Goal: Check status: Check status

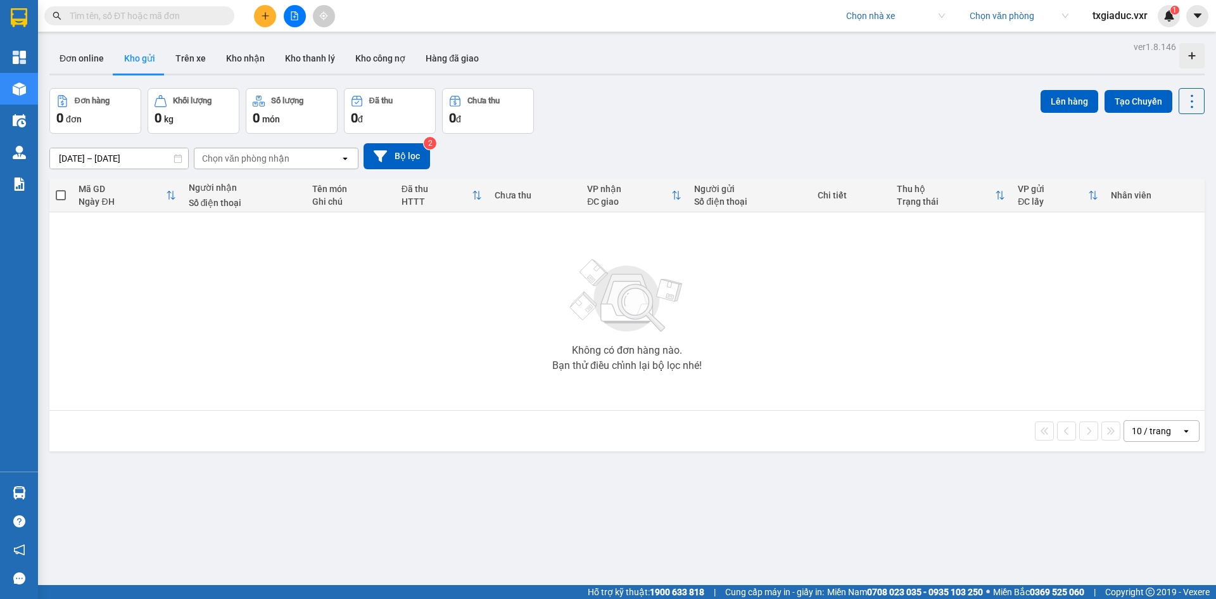
click at [861, 16] on input "search" at bounding box center [891, 15] width 90 height 19
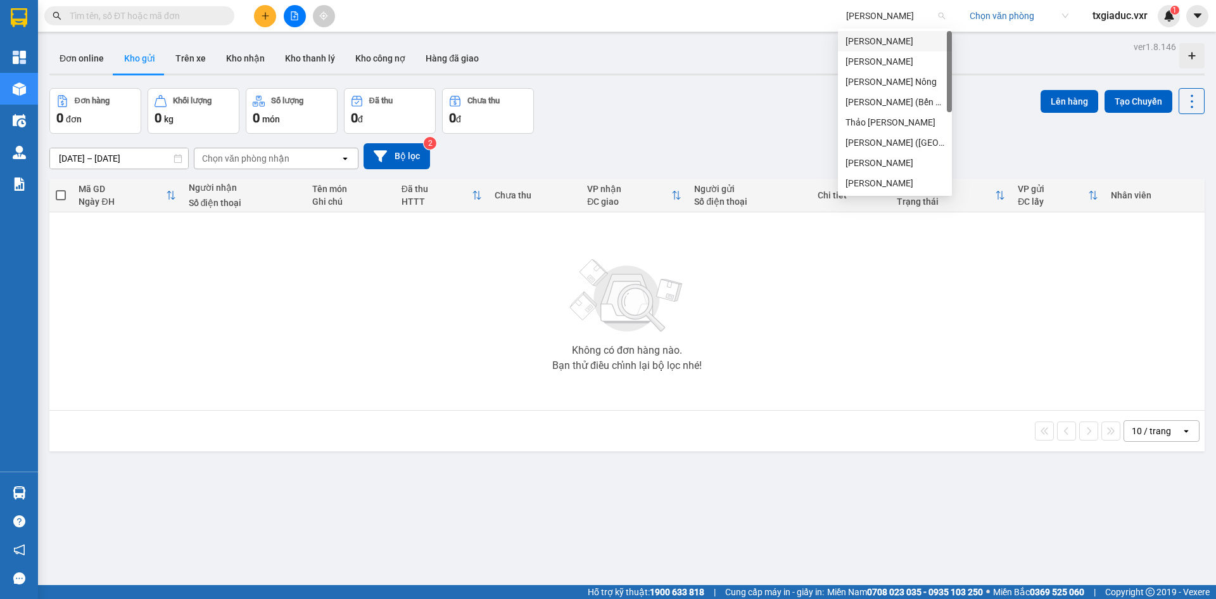
type input "[PERSON_NAME]"
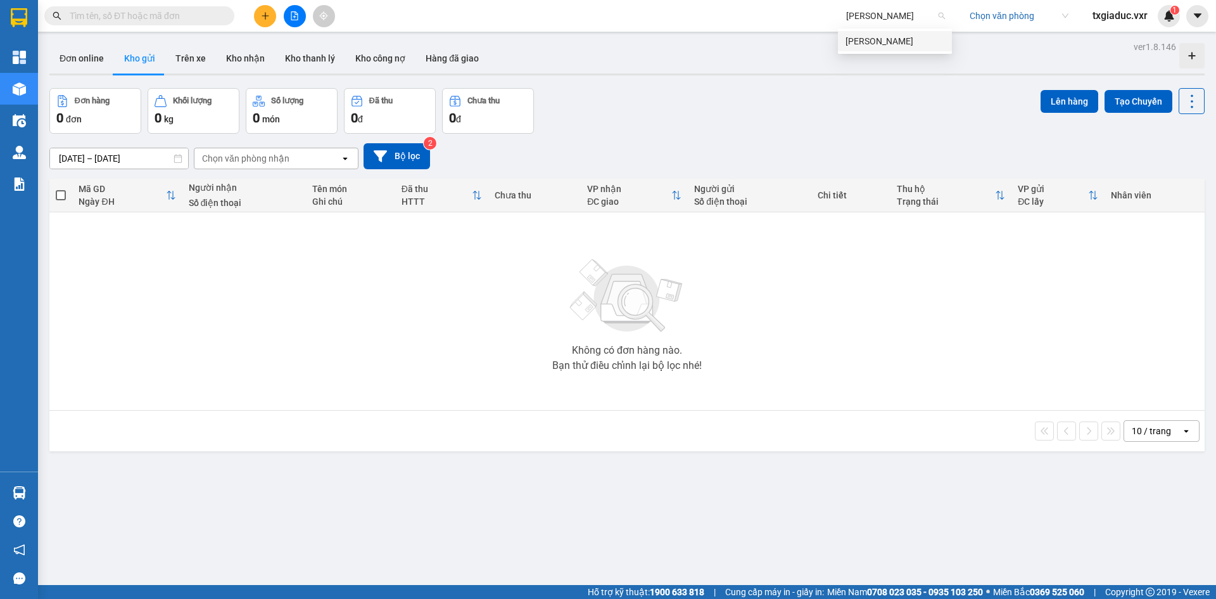
click at [879, 44] on div "[PERSON_NAME]" at bounding box center [895, 41] width 99 height 14
click at [1198, 23] on button at bounding box center [1197, 16] width 22 height 22
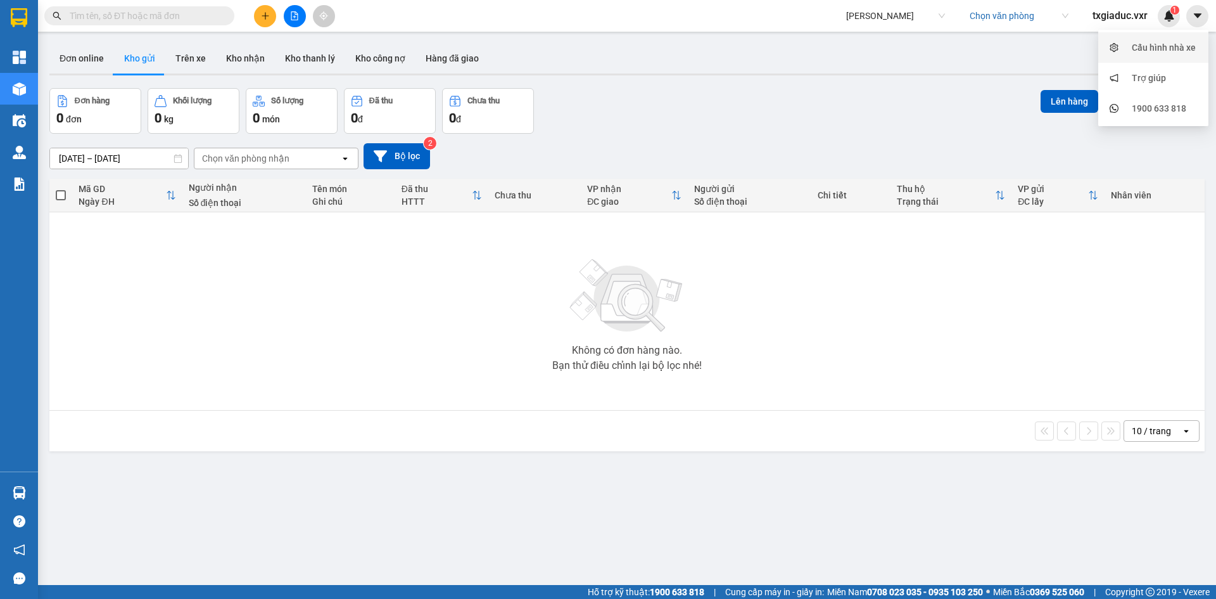
click at [1160, 49] on div "Cấu hình nhà xe" at bounding box center [1164, 48] width 64 height 14
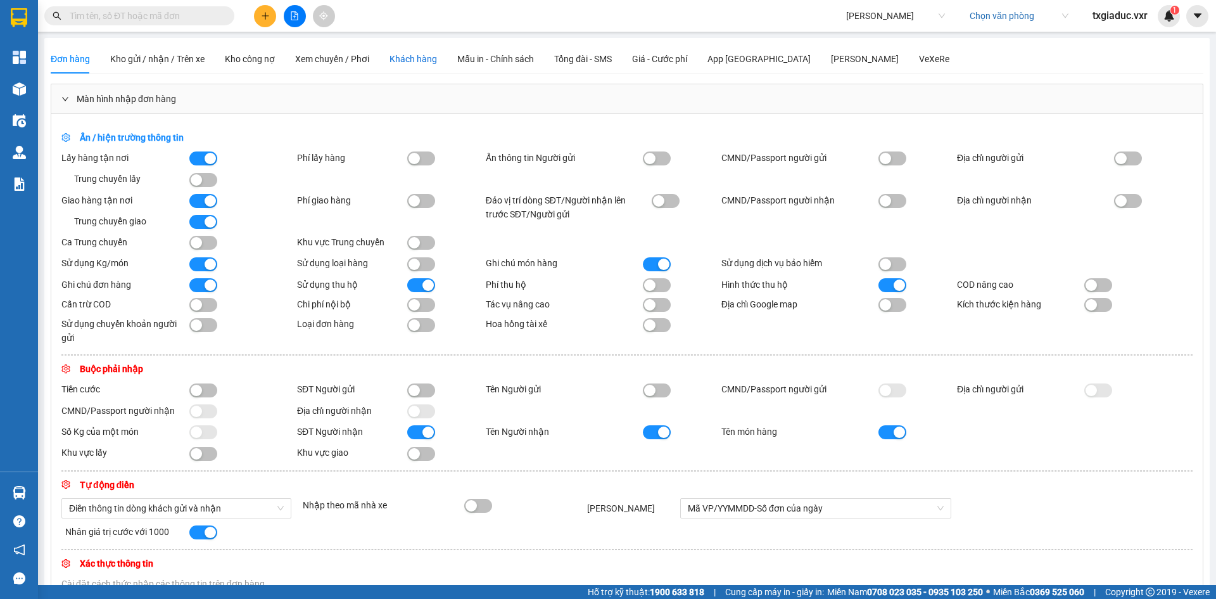
click at [421, 58] on div "Khách hàng" at bounding box center [414, 59] width 48 height 14
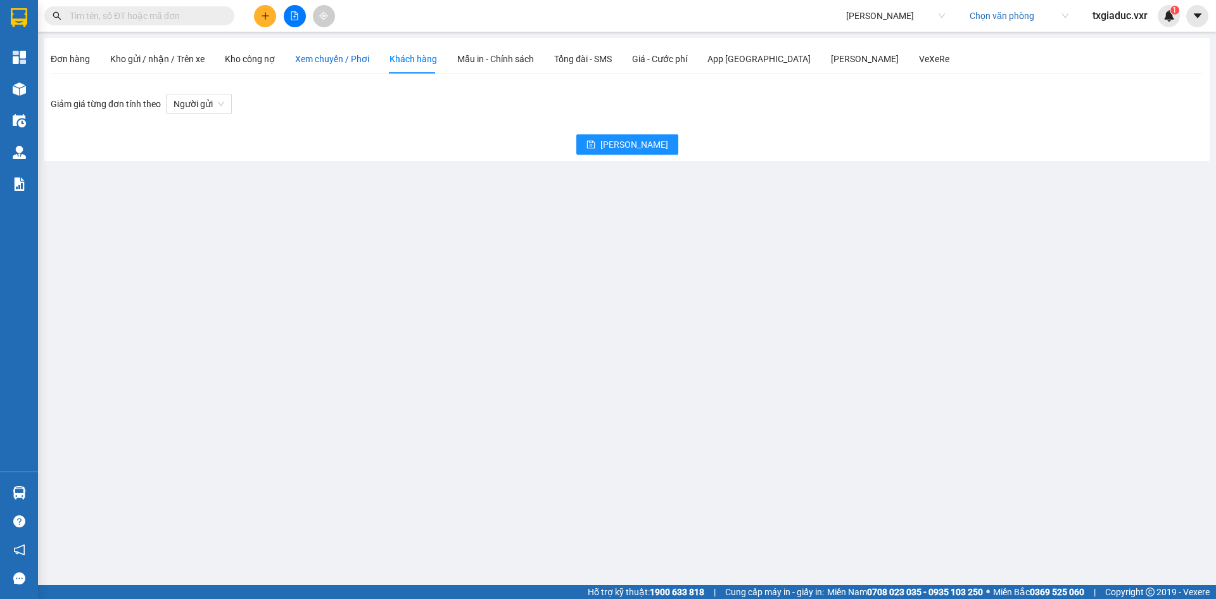
drag, startPoint x: 319, startPoint y: 60, endPoint x: 329, endPoint y: 81, distance: 23.5
click at [319, 60] on span "Xem chuyến / Phơi" at bounding box center [332, 59] width 74 height 10
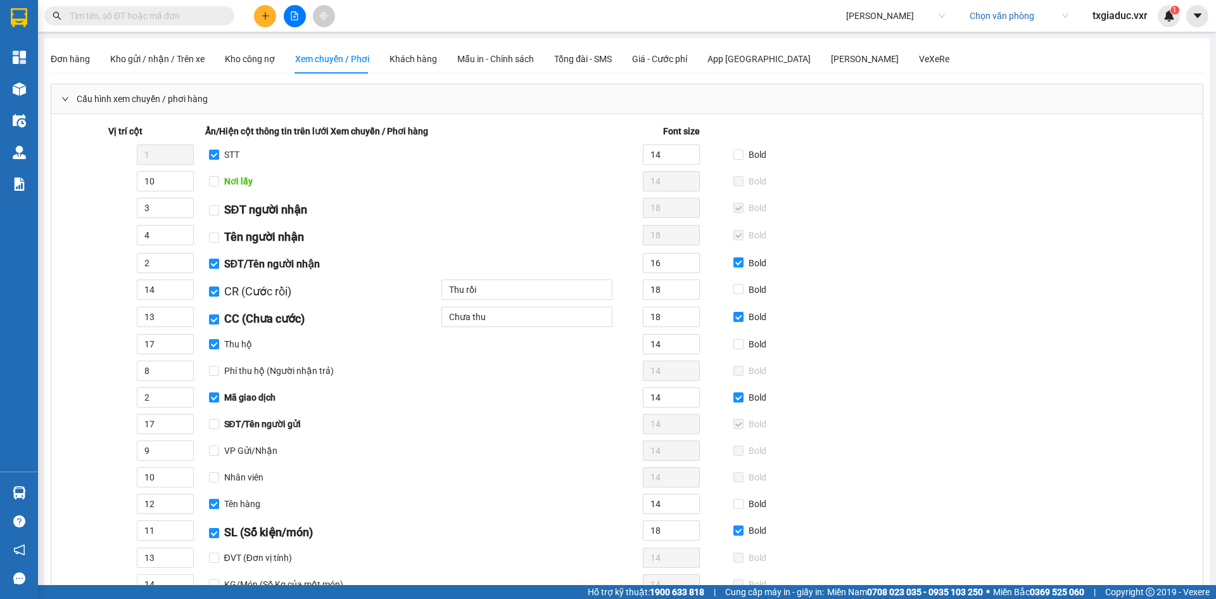
click at [122, 93] on span "Cấu hình xem chuyến / phơi hàng" at bounding box center [142, 99] width 131 height 14
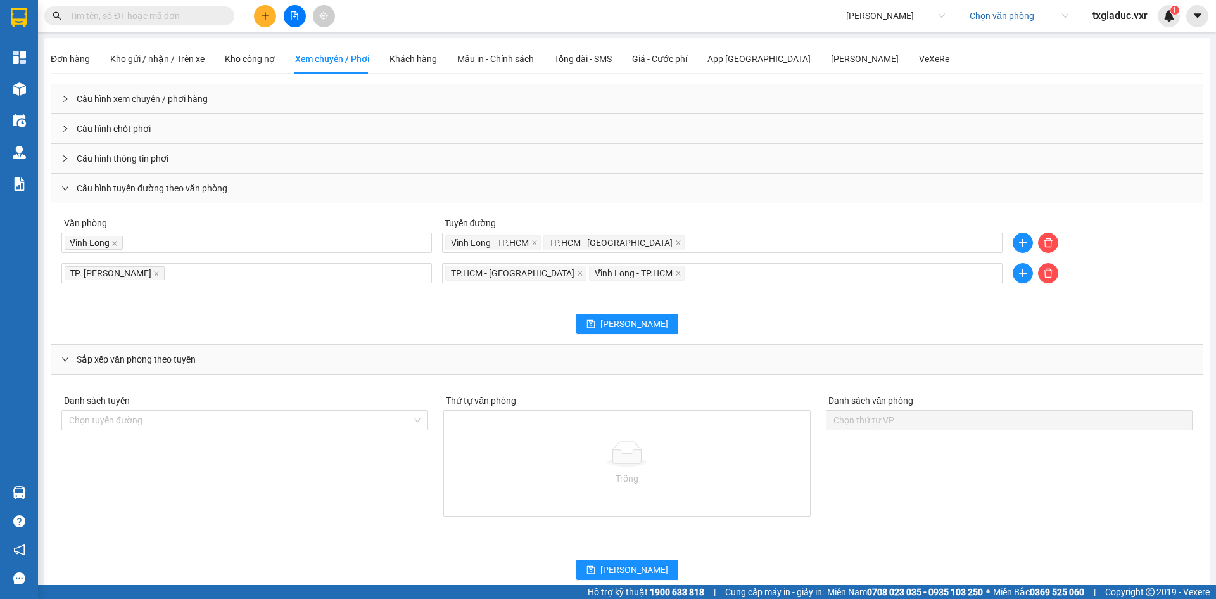
click at [77, 192] on div "Cấu hình tuyến đường theo văn phòng" at bounding box center [627, 188] width 1152 height 29
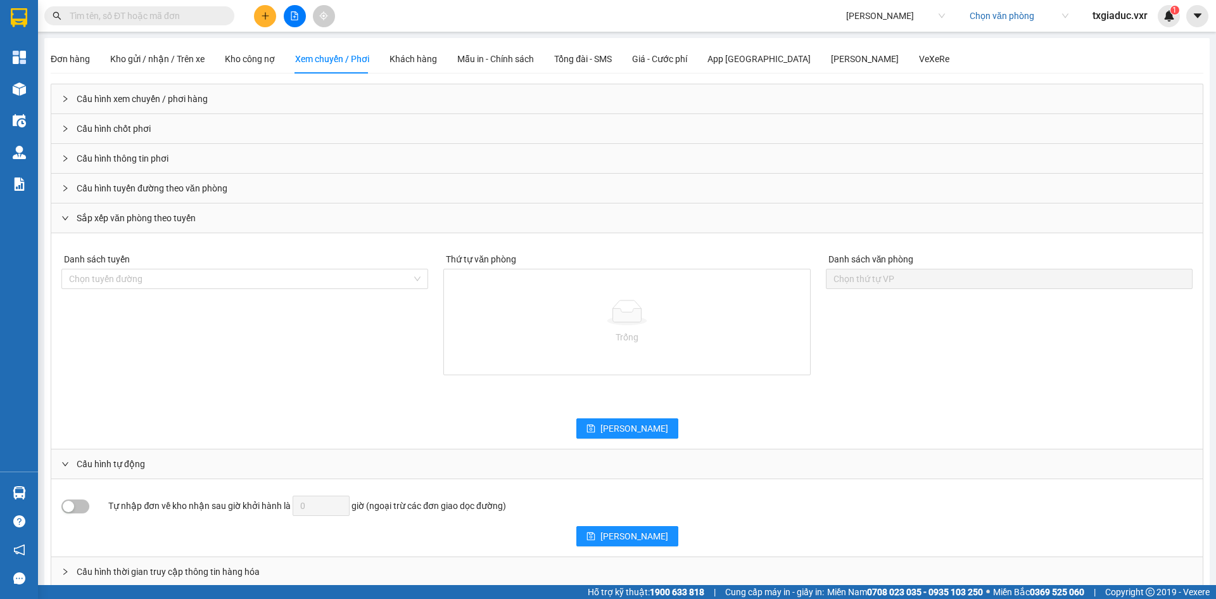
click at [91, 217] on span "Sắp xếp văn phòng theo tuyến" at bounding box center [136, 218] width 119 height 14
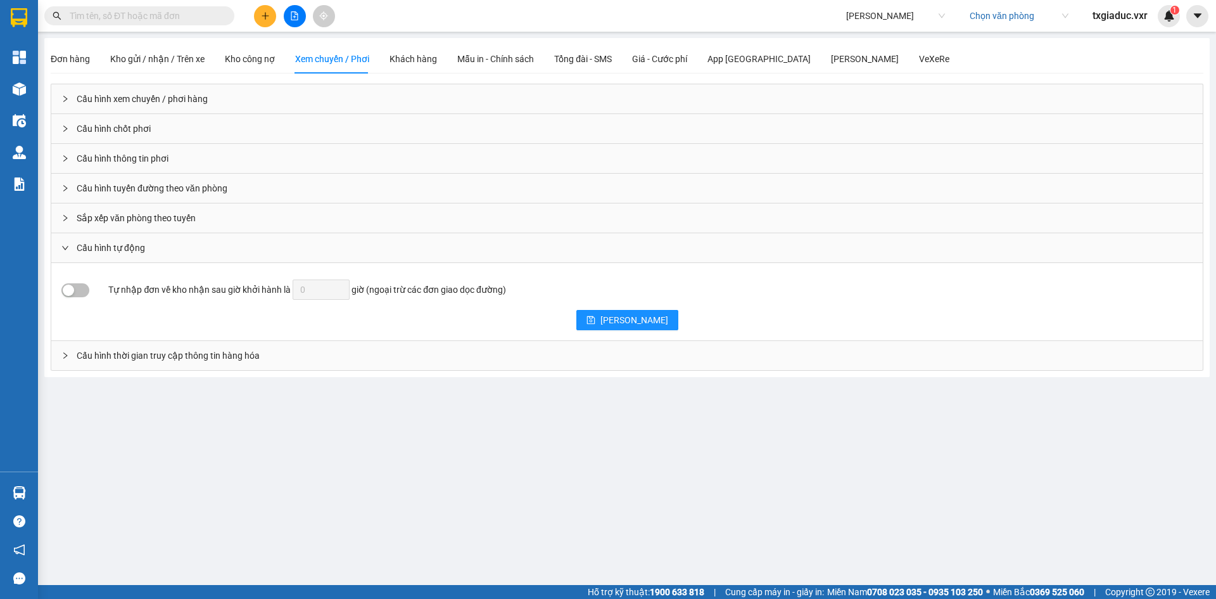
click at [136, 243] on span "Cấu hình tự động" at bounding box center [111, 248] width 68 height 14
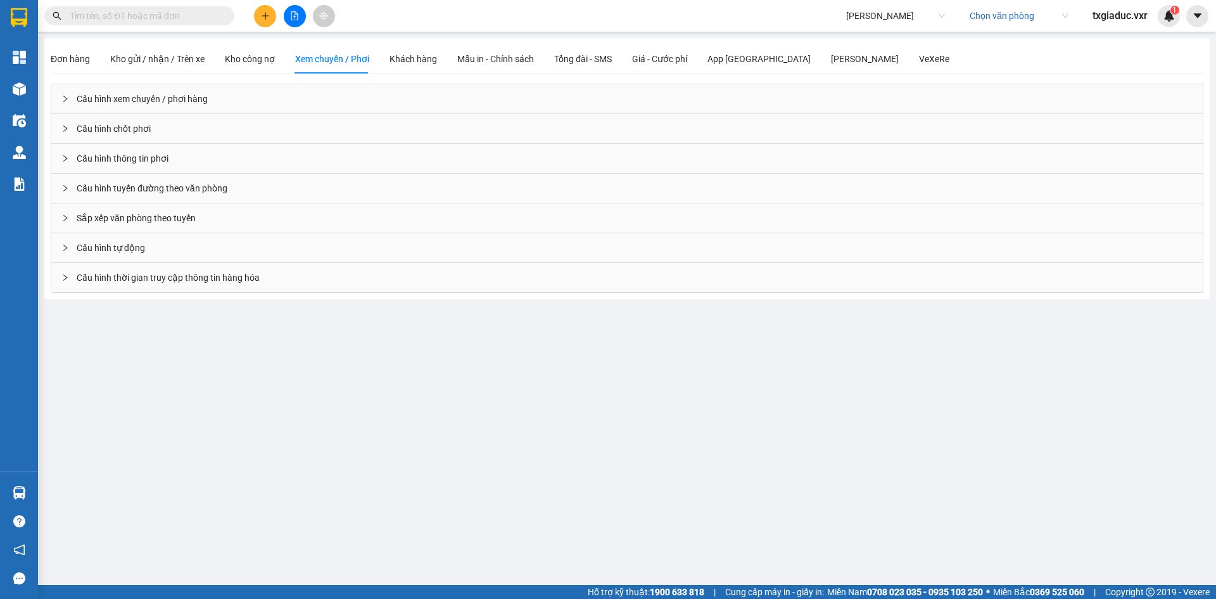
click at [125, 280] on div "Cấu hình thời gian truy cập thông tin hàng hóa" at bounding box center [627, 277] width 1152 height 29
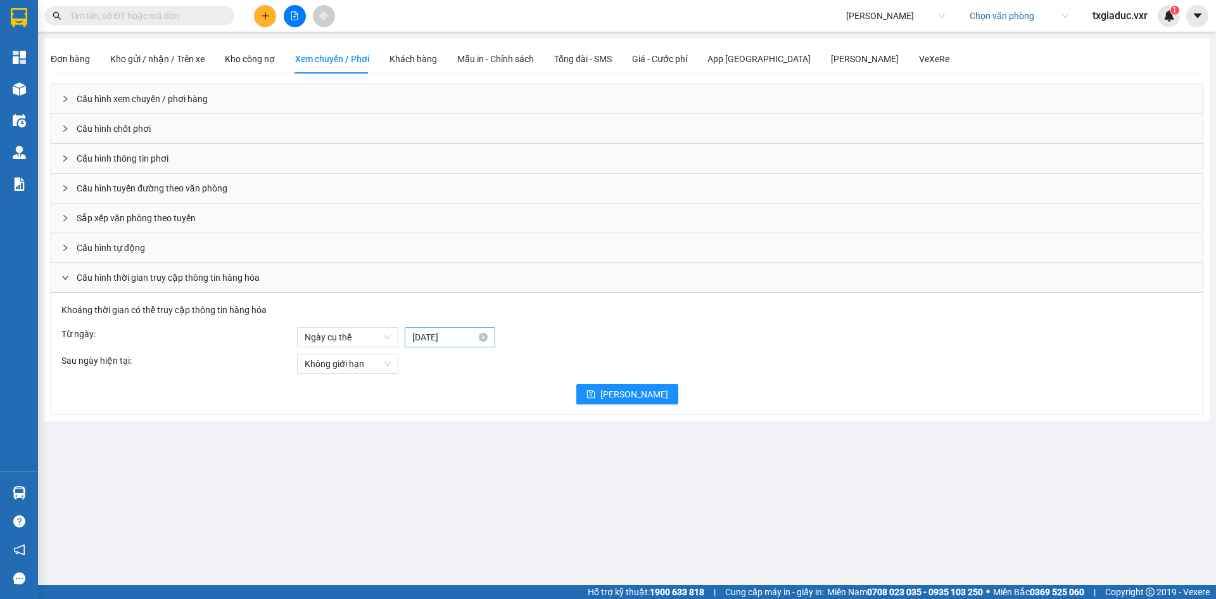
click at [434, 338] on input "[DATE]" at bounding box center [444, 337] width 64 height 14
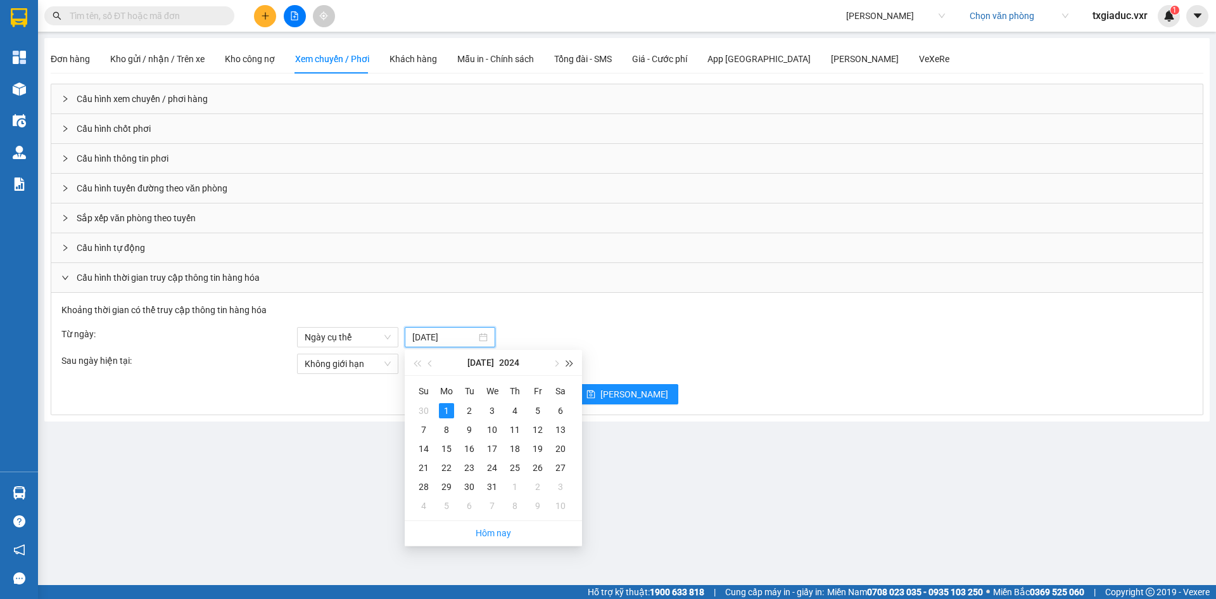
click at [573, 363] on button "button" at bounding box center [570, 362] width 14 height 25
click at [431, 364] on span "button" at bounding box center [431, 363] width 6 height 6
type input "[DATE]"
click at [424, 409] on div "1" at bounding box center [423, 410] width 15 height 15
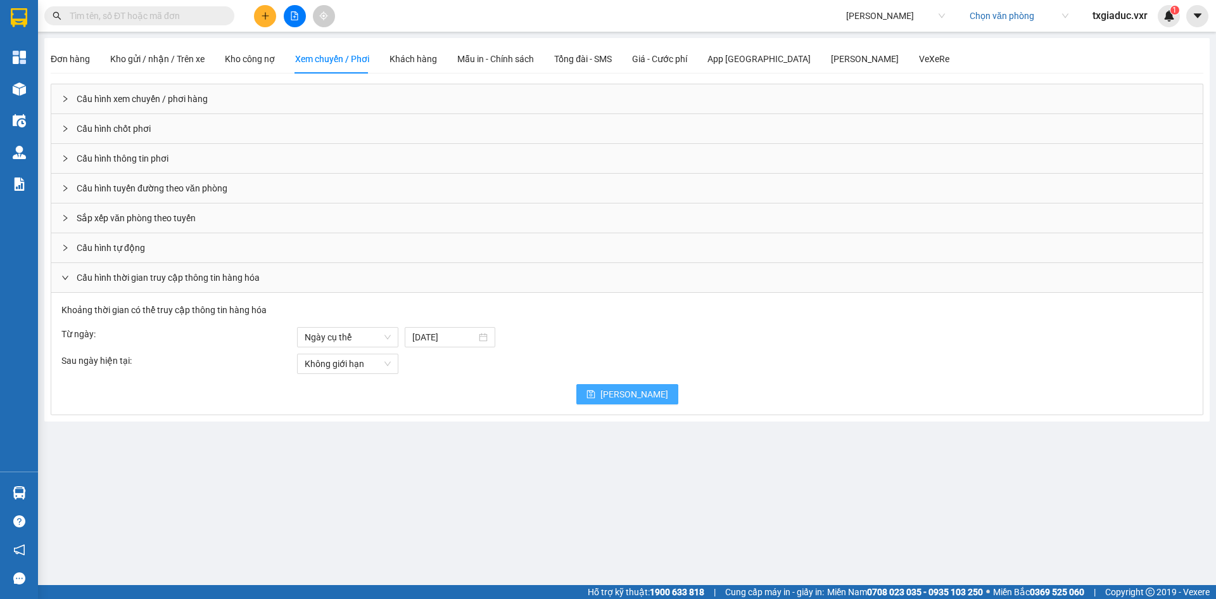
click at [595, 393] on icon "save" at bounding box center [591, 394] width 9 height 9
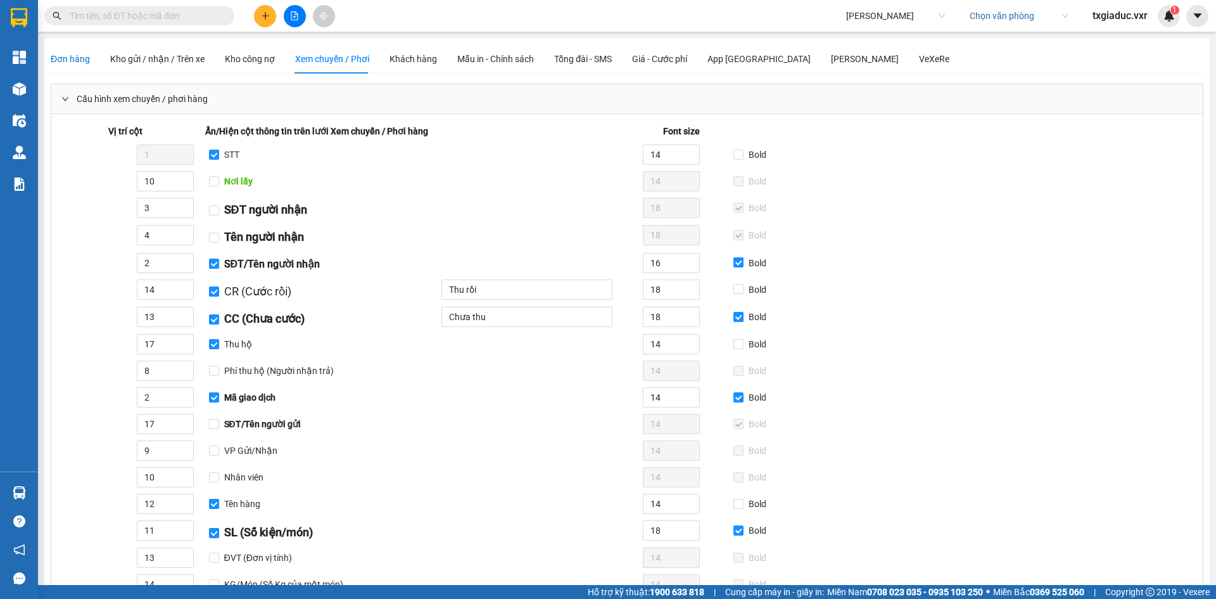
click at [68, 55] on span "Đơn hàng" at bounding box center [70, 59] width 39 height 10
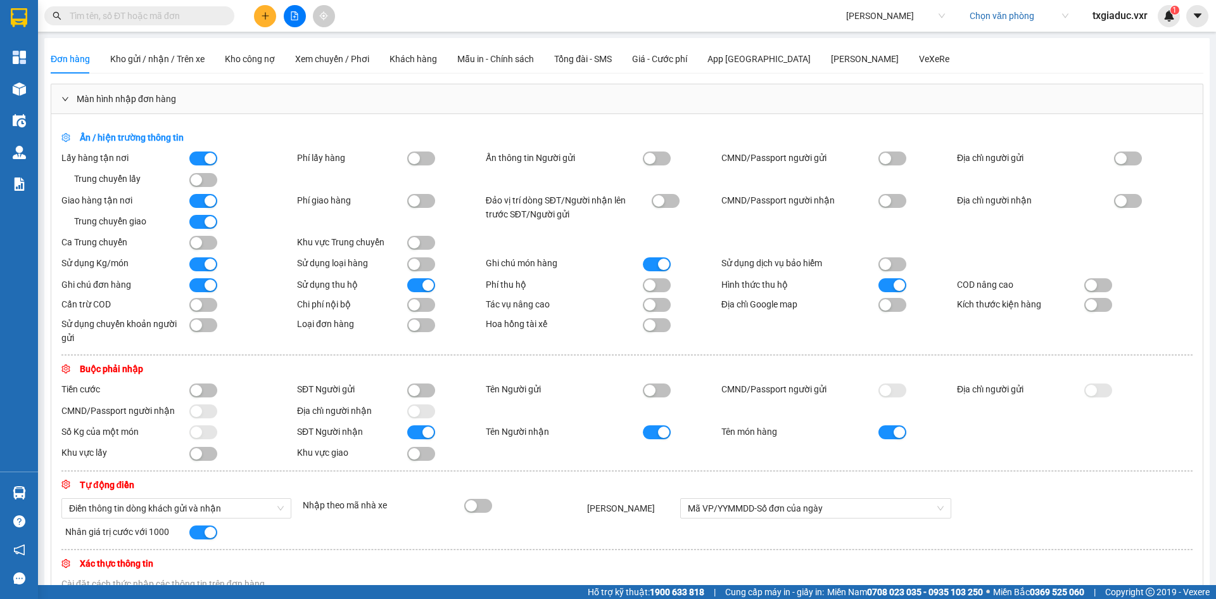
click at [53, 87] on div "Màn hình nhập đơn hàng" at bounding box center [627, 98] width 1152 height 29
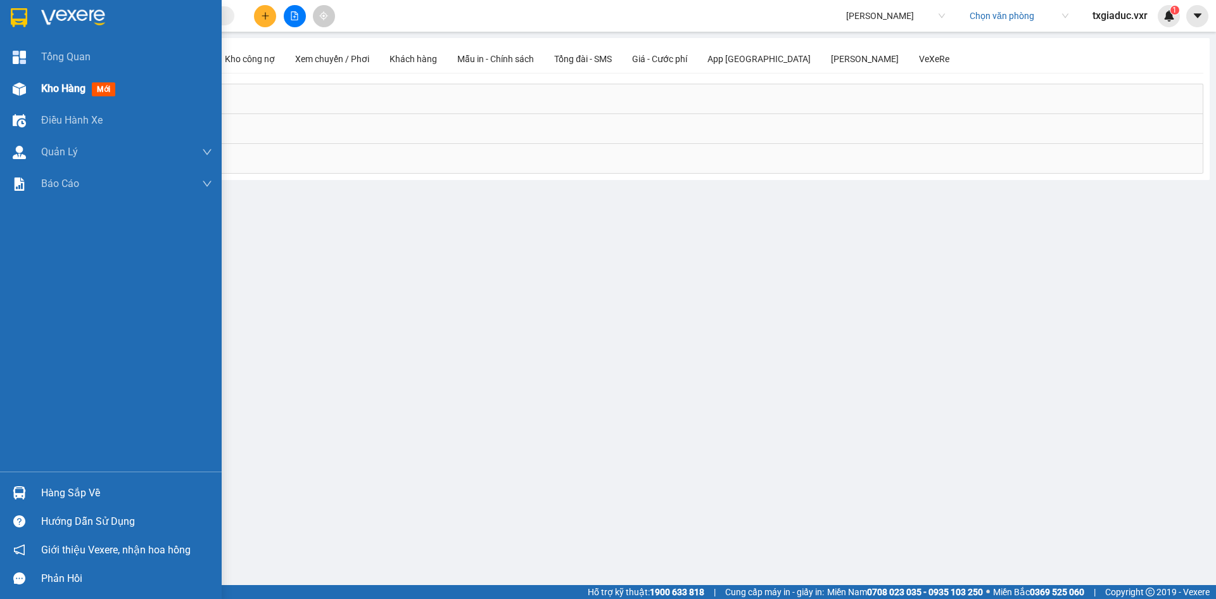
click at [46, 91] on span "Kho hàng" at bounding box center [63, 88] width 44 height 12
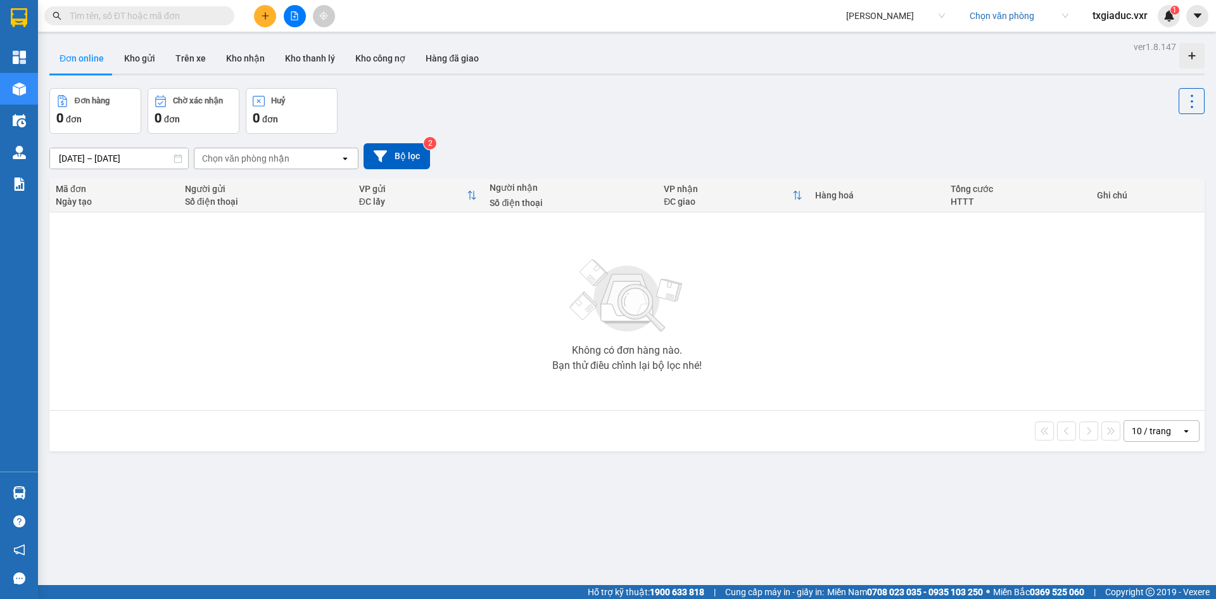
click at [91, 155] on input "11/10/2025 – 14/10/2025" at bounding box center [119, 158] width 138 height 20
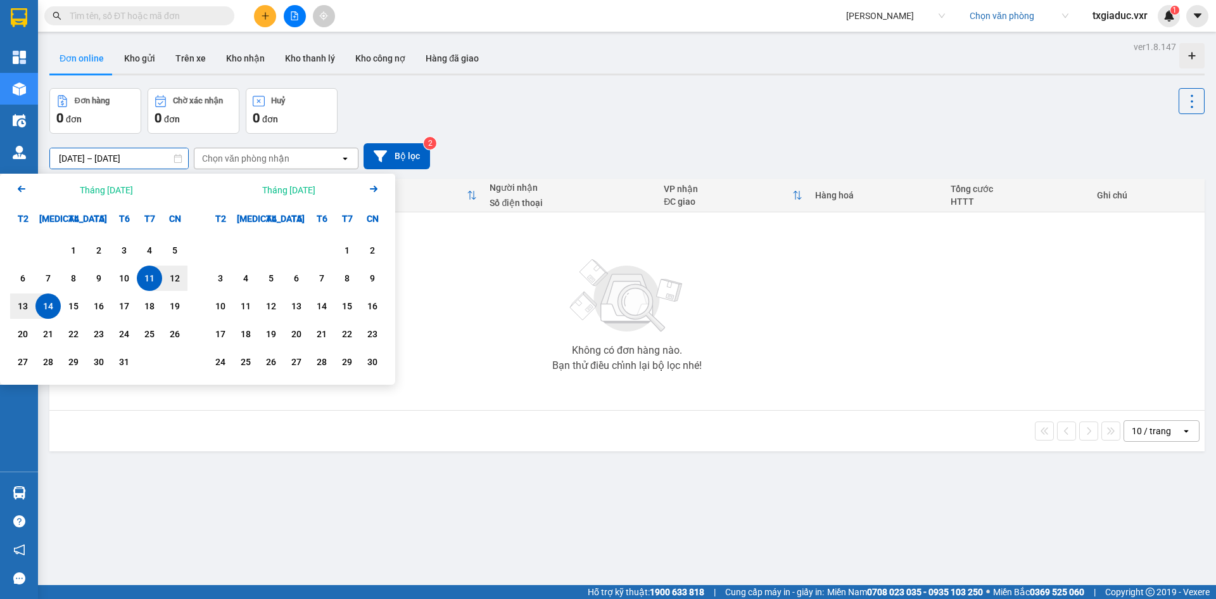
click at [20, 184] on icon "Arrow Left" at bounding box center [21, 188] width 15 height 15
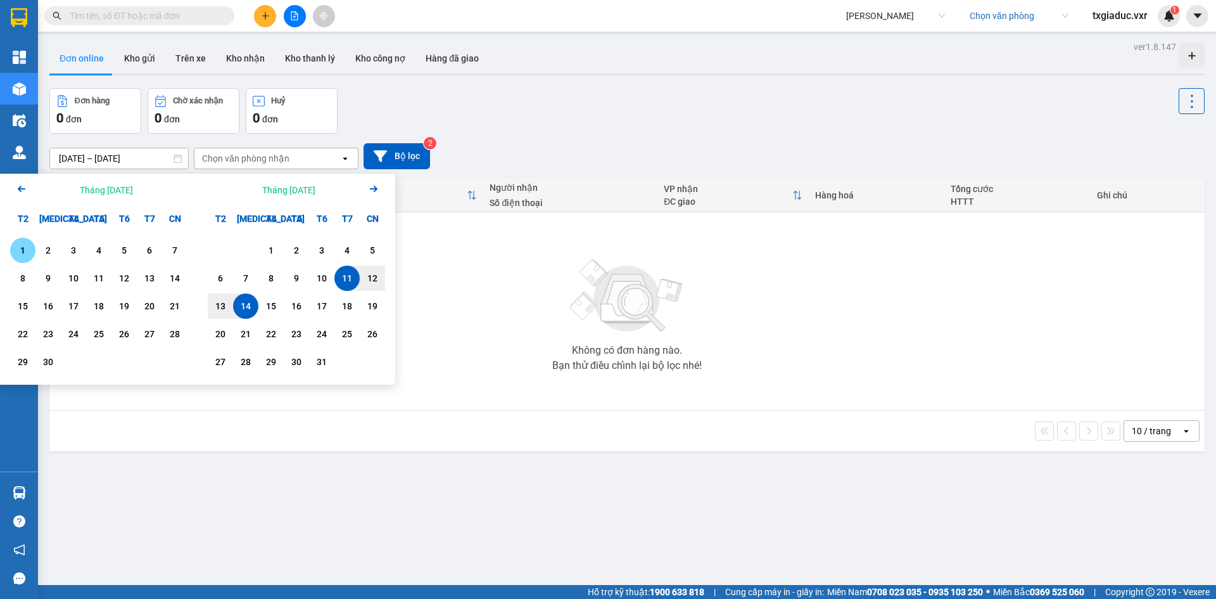
click at [20, 184] on icon "Arrow Left" at bounding box center [21, 188] width 15 height 15
click at [25, 187] on icon "Arrow Left" at bounding box center [21, 188] width 15 height 15
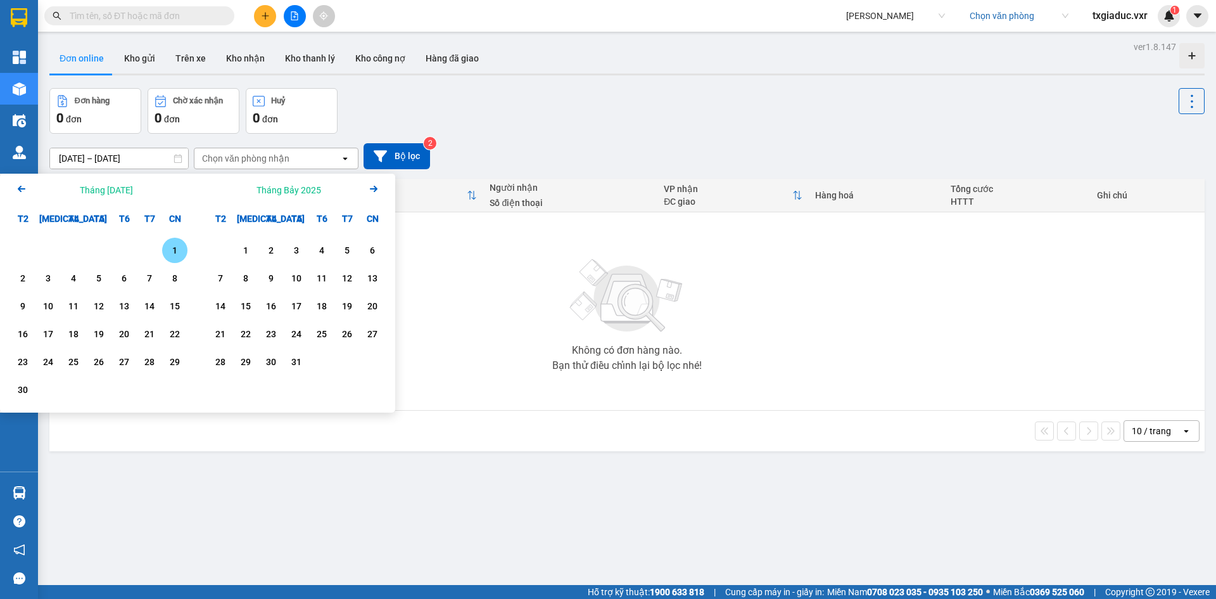
click at [178, 253] on div "1" at bounding box center [175, 250] width 18 height 15
click at [172, 256] on div "1" at bounding box center [175, 250] width 18 height 15
type input "01/06/2025 – 01/06/2025"
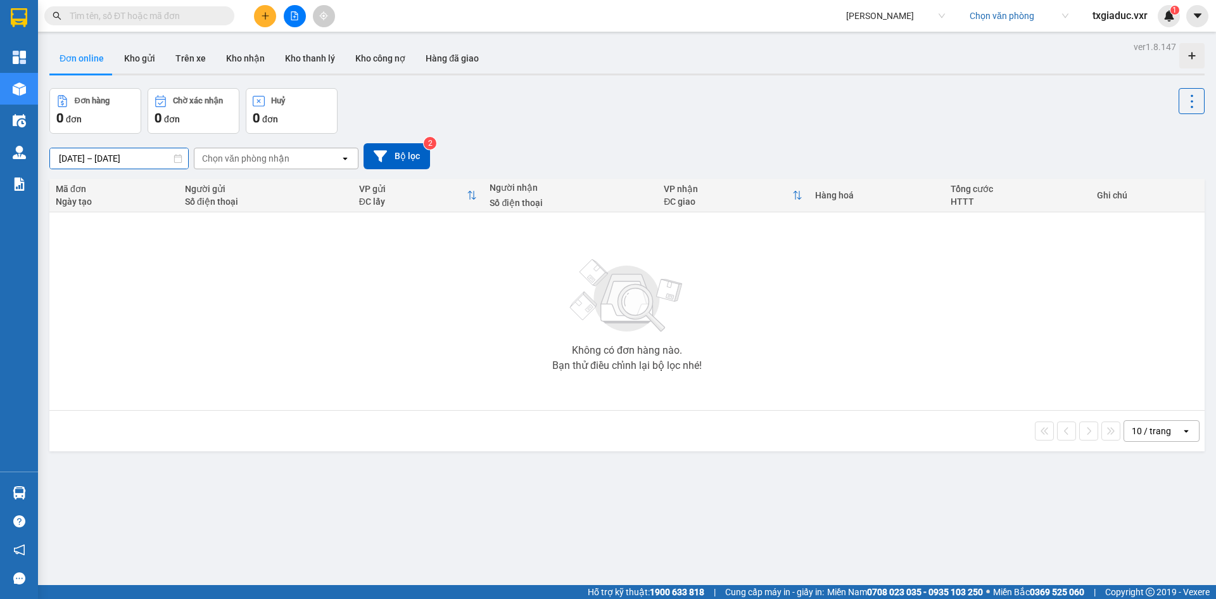
click at [99, 155] on input "01/06/2025 – 01/06/2025" at bounding box center [119, 158] width 138 height 20
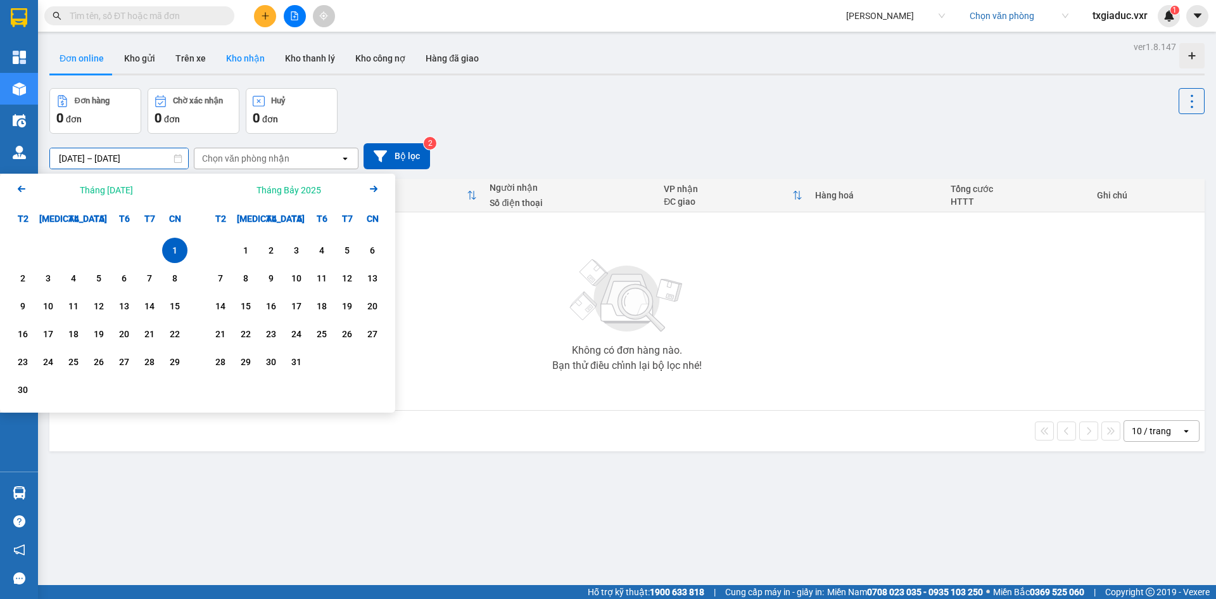
click at [236, 58] on button "Kho nhận" at bounding box center [245, 58] width 59 height 30
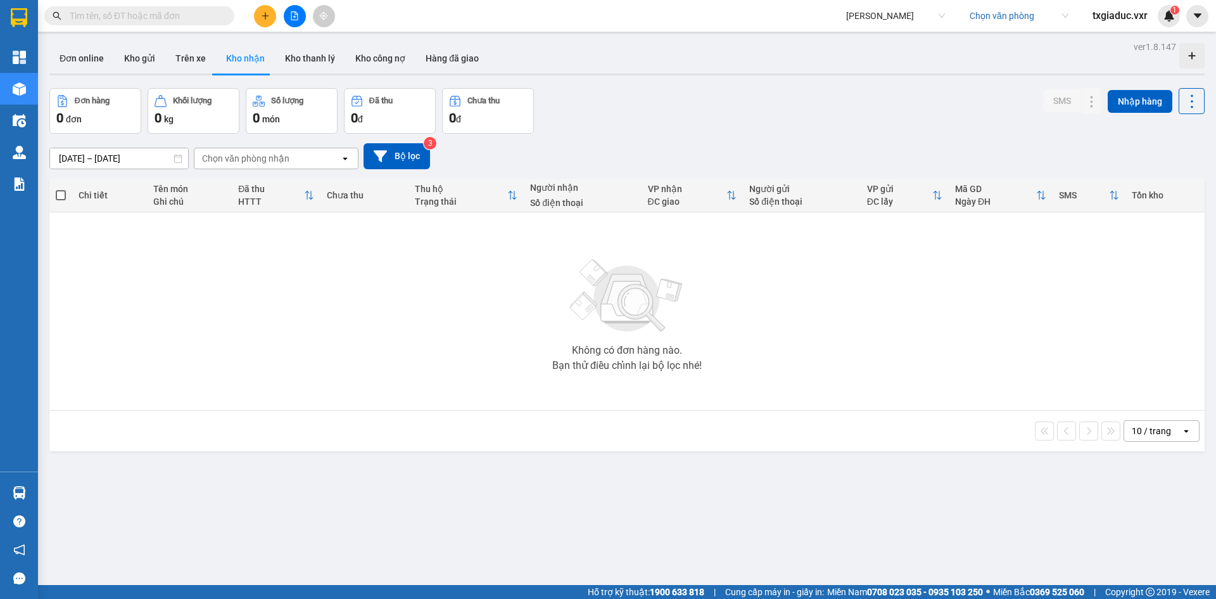
click at [216, 56] on button "Kho nhận" at bounding box center [245, 58] width 59 height 30
click at [187, 54] on button "Trên xe" at bounding box center [190, 58] width 51 height 30
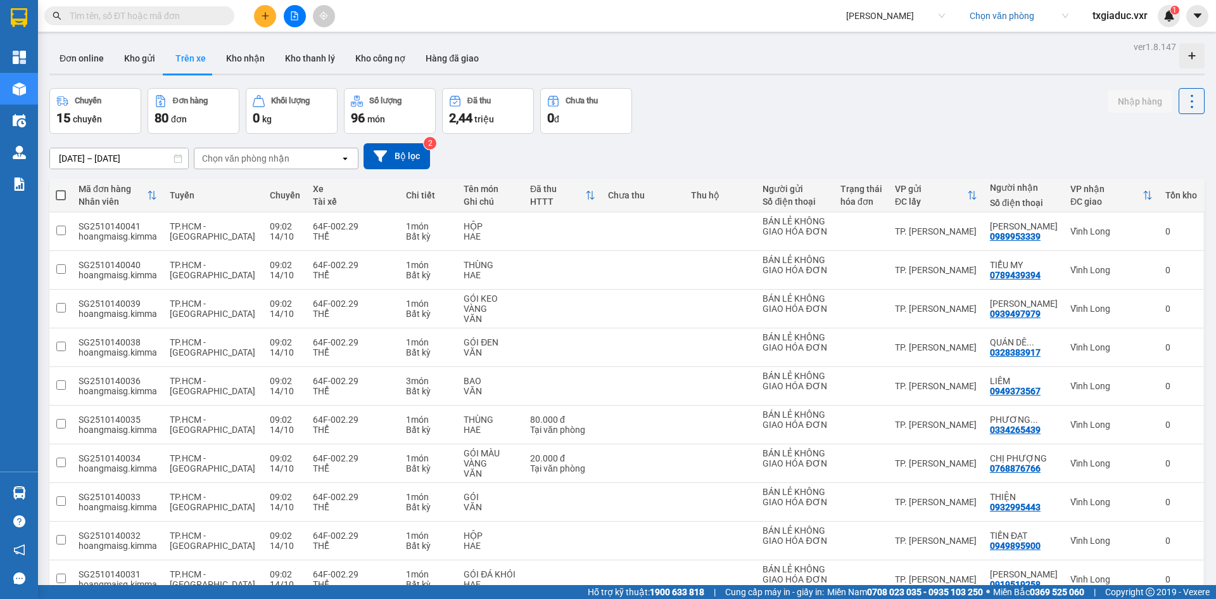
click at [107, 156] on input "[DATE] – [DATE]" at bounding box center [119, 158] width 138 height 20
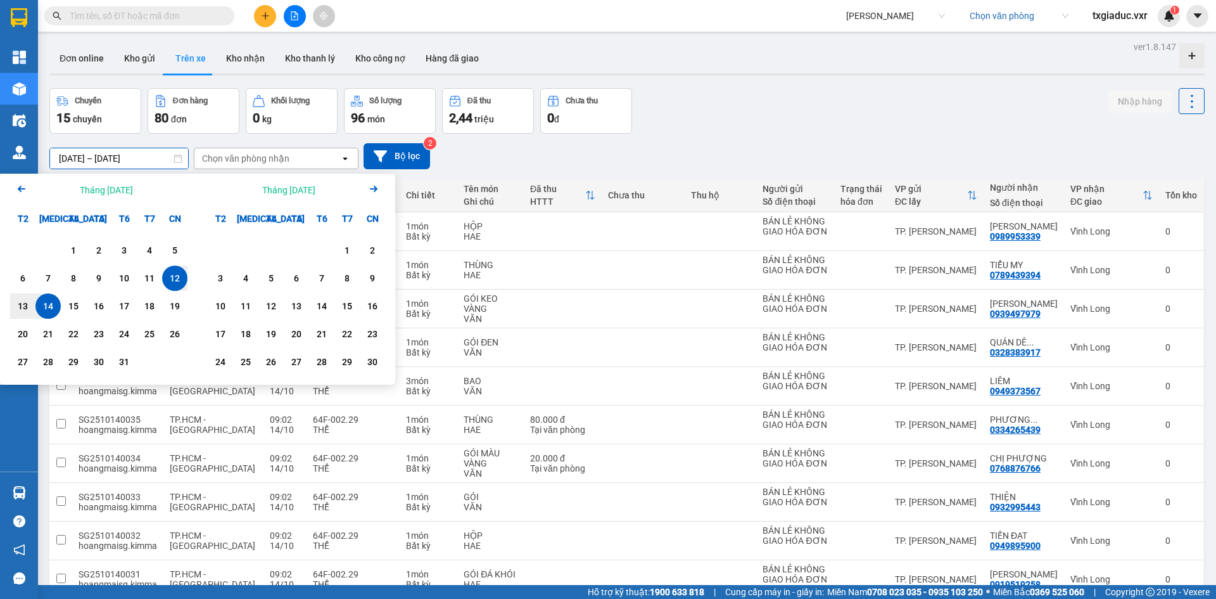
click at [25, 187] on icon "Arrow Left" at bounding box center [21, 188] width 15 height 15
click at [24, 187] on icon "Arrow Left" at bounding box center [21, 188] width 15 height 15
click at [25, 187] on icon "Arrow Left" at bounding box center [21, 188] width 15 height 15
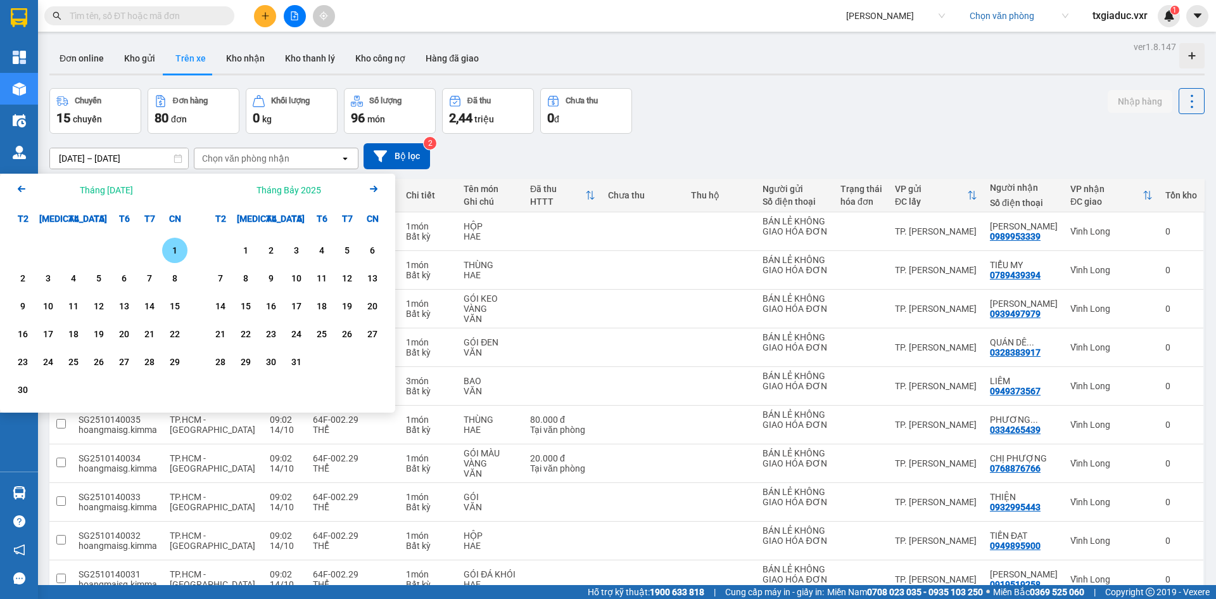
click at [25, 186] on icon "Arrow Left" at bounding box center [21, 188] width 15 height 15
click at [99, 358] on div "29" at bounding box center [99, 361] width 18 height 15
click at [140, 362] on div "31" at bounding box center [149, 361] width 25 height 25
type input "29/05/2025 – 31/05/2025"
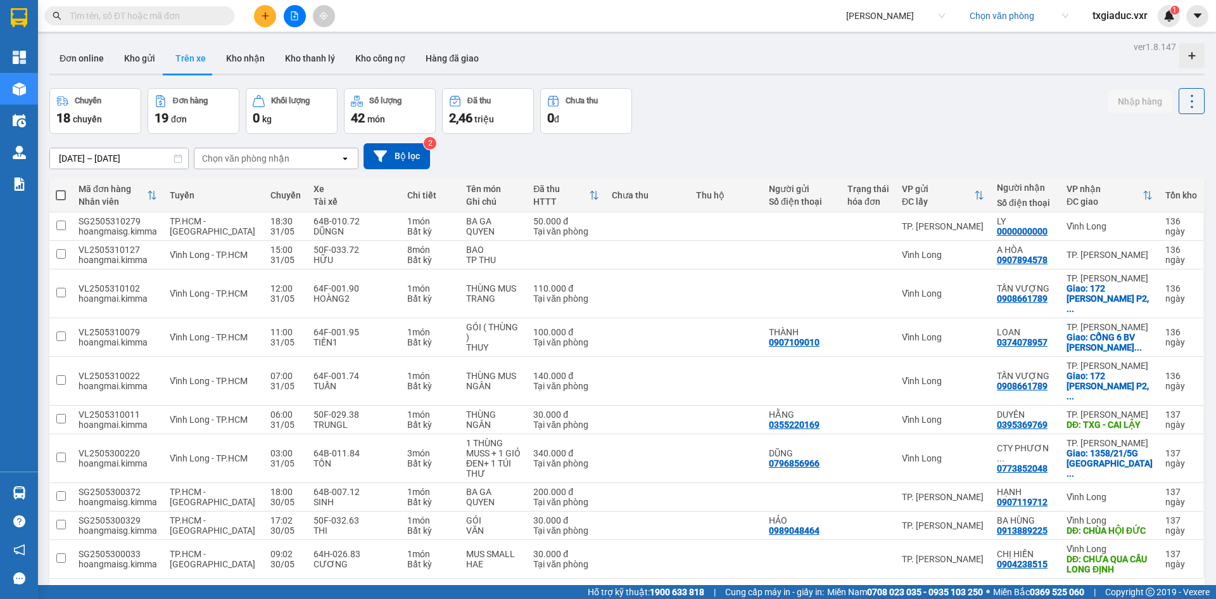
drag, startPoint x: 853, startPoint y: 13, endPoint x: 863, endPoint y: 15, distance: 10.4
click at [853, 13] on span "[PERSON_NAME]" at bounding box center [895, 15] width 99 height 19
type input "hien truc"
click at [865, 11] on span "[PERSON_NAME]" at bounding box center [895, 15] width 99 height 19
type input "trung nga"
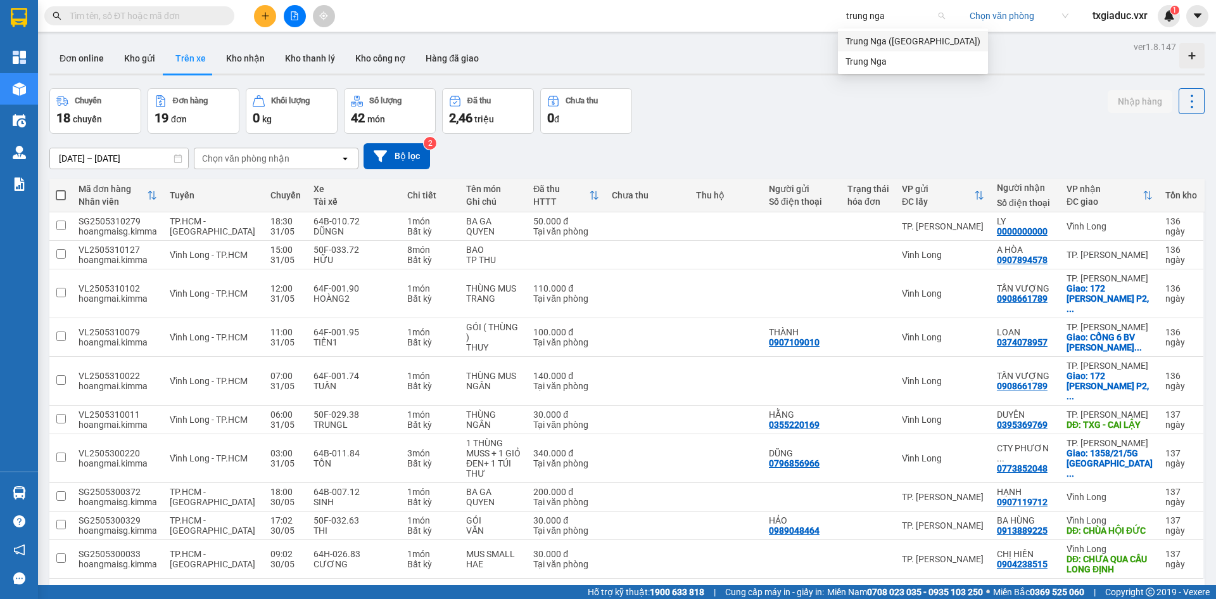
click at [878, 60] on div "Trung Nga" at bounding box center [913, 61] width 135 height 14
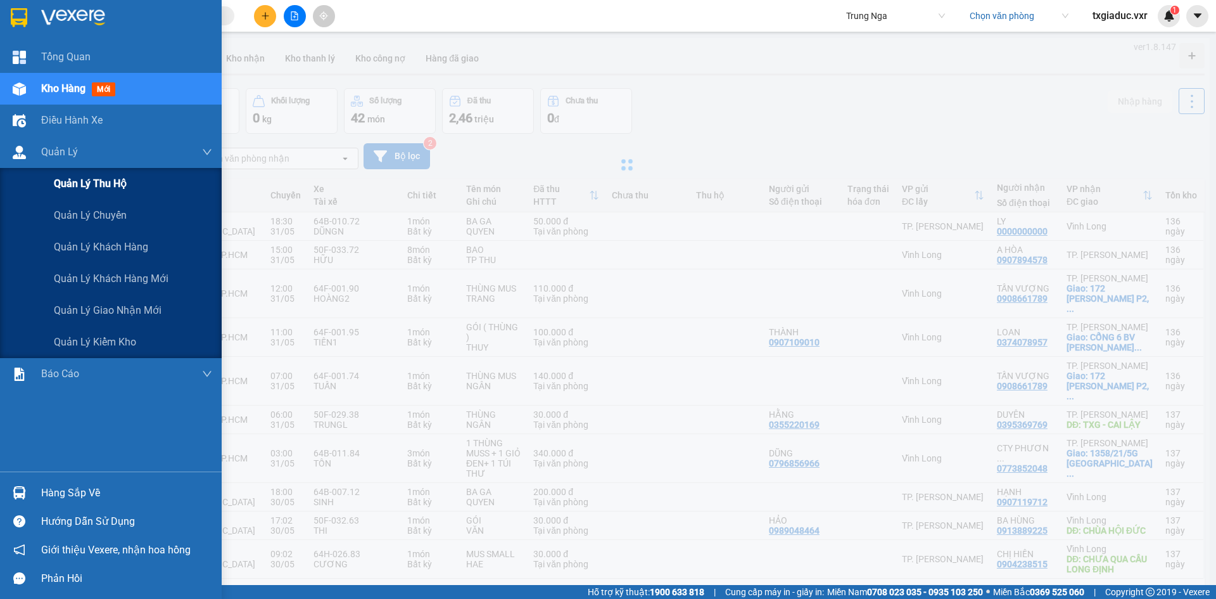
type input "[DATE] – [DATE]"
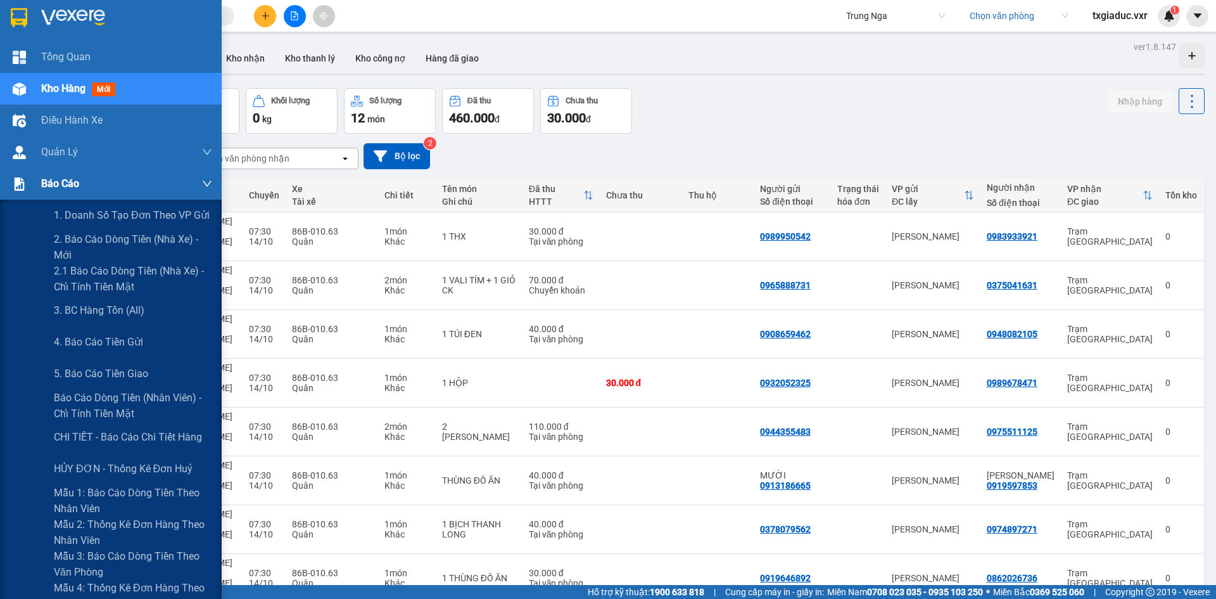
click at [132, 182] on div "Báo cáo" at bounding box center [126, 184] width 171 height 32
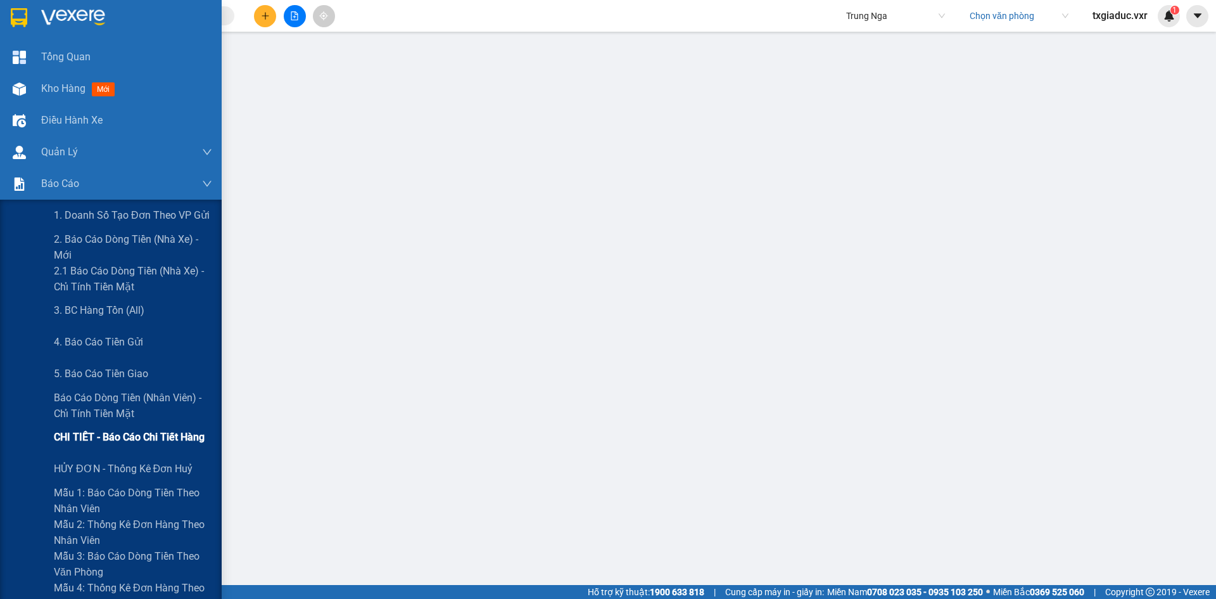
click at [137, 436] on span "CHI TIẾT - Báo cáo chi tiết hàng" at bounding box center [129, 437] width 151 height 16
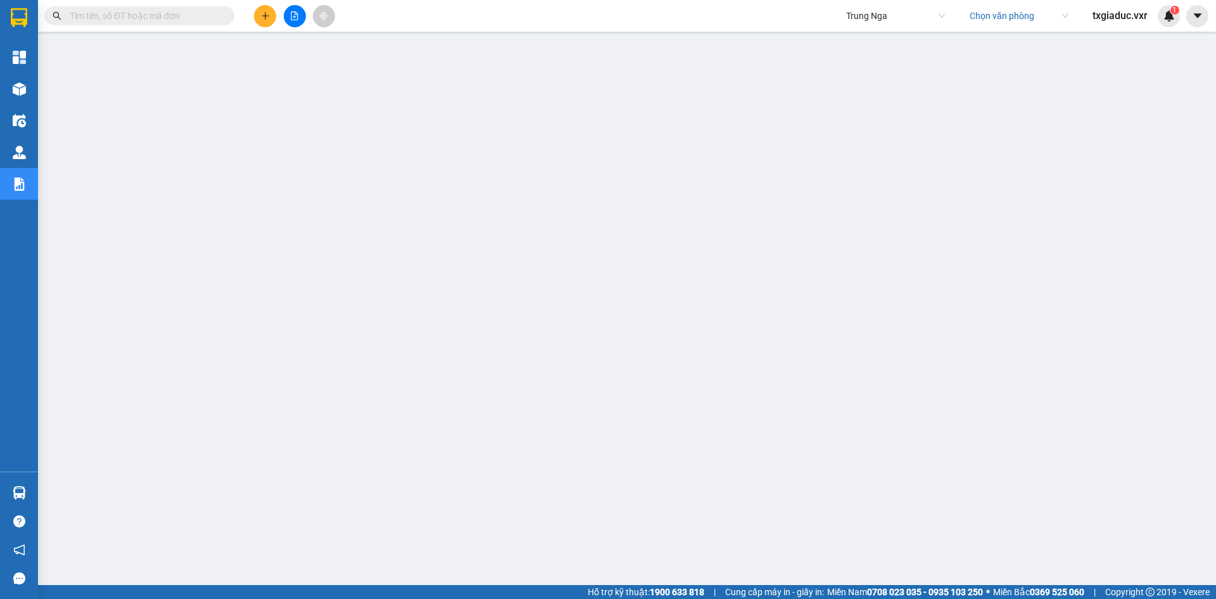
click at [184, 22] on input "text" at bounding box center [144, 16] width 149 height 14
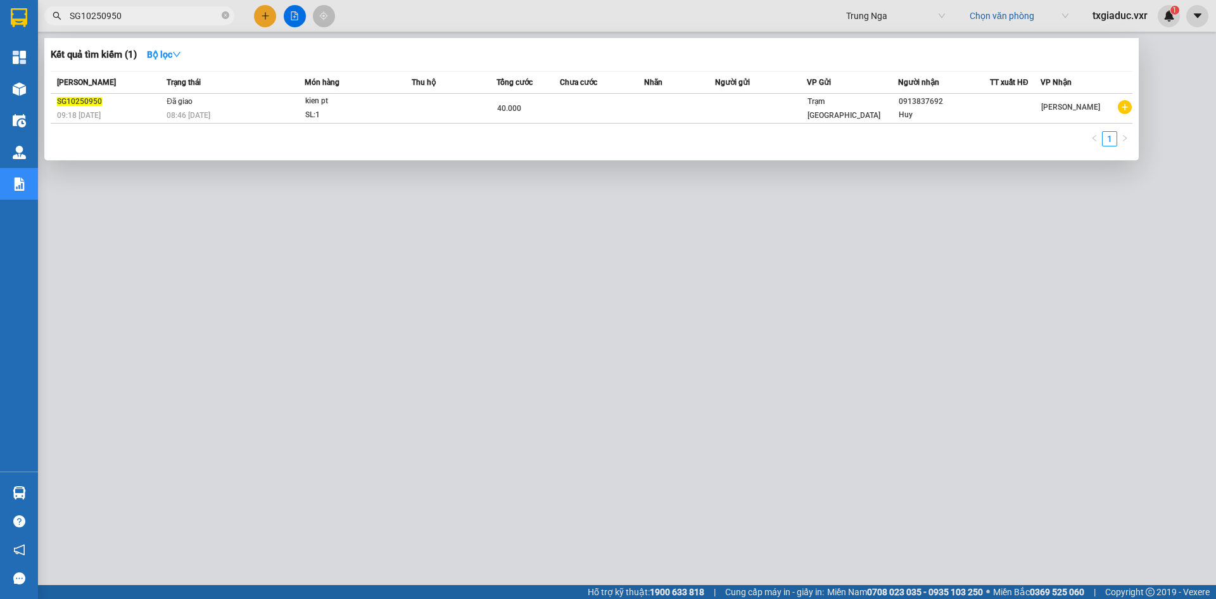
type input "SG10250950"
click at [1168, 189] on div at bounding box center [608, 299] width 1216 height 599
click at [141, 9] on input "SG10250950" at bounding box center [144, 16] width 149 height 14
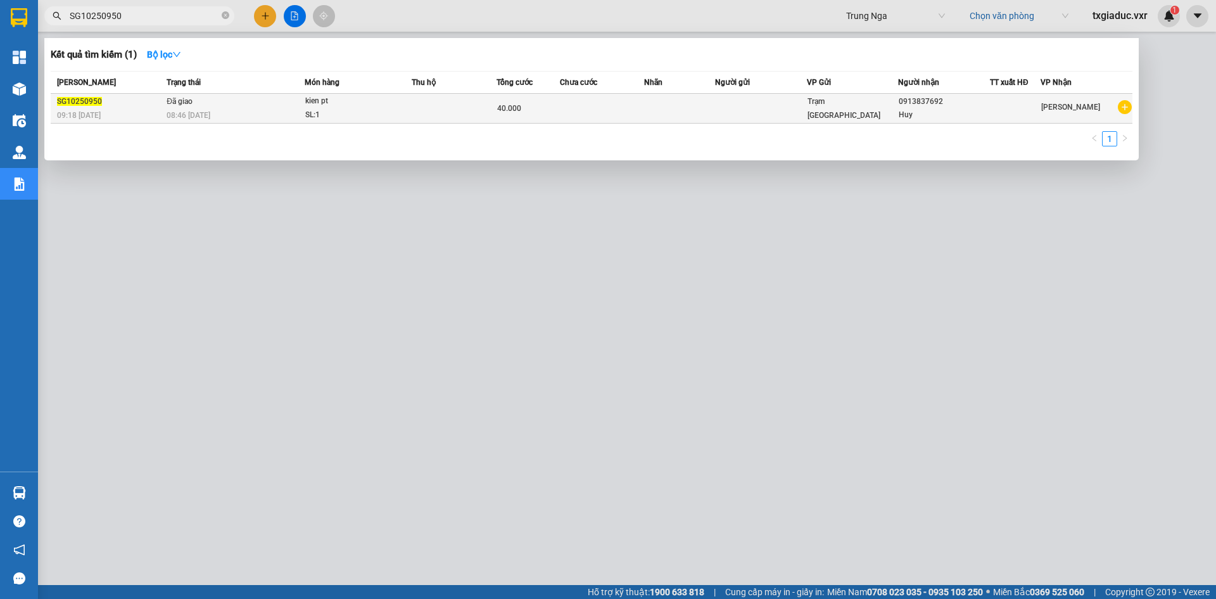
click at [250, 103] on td "Đã giao 08:46 - 11/10" at bounding box center [233, 109] width 141 height 30
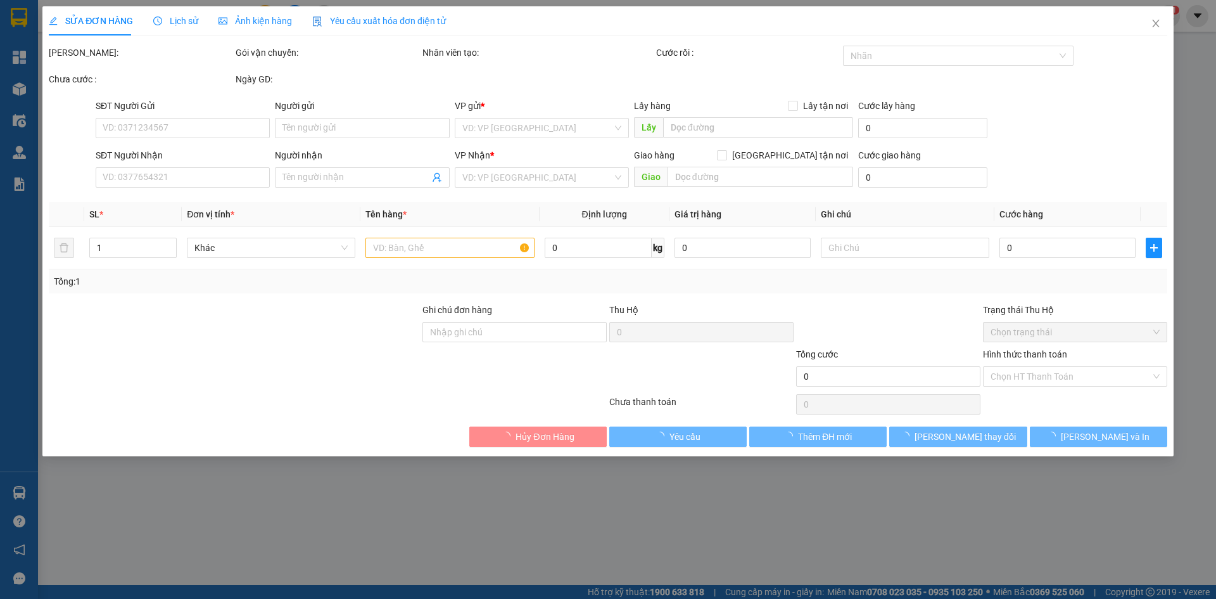
click at [182, 20] on span "Lịch sử" at bounding box center [175, 21] width 45 height 10
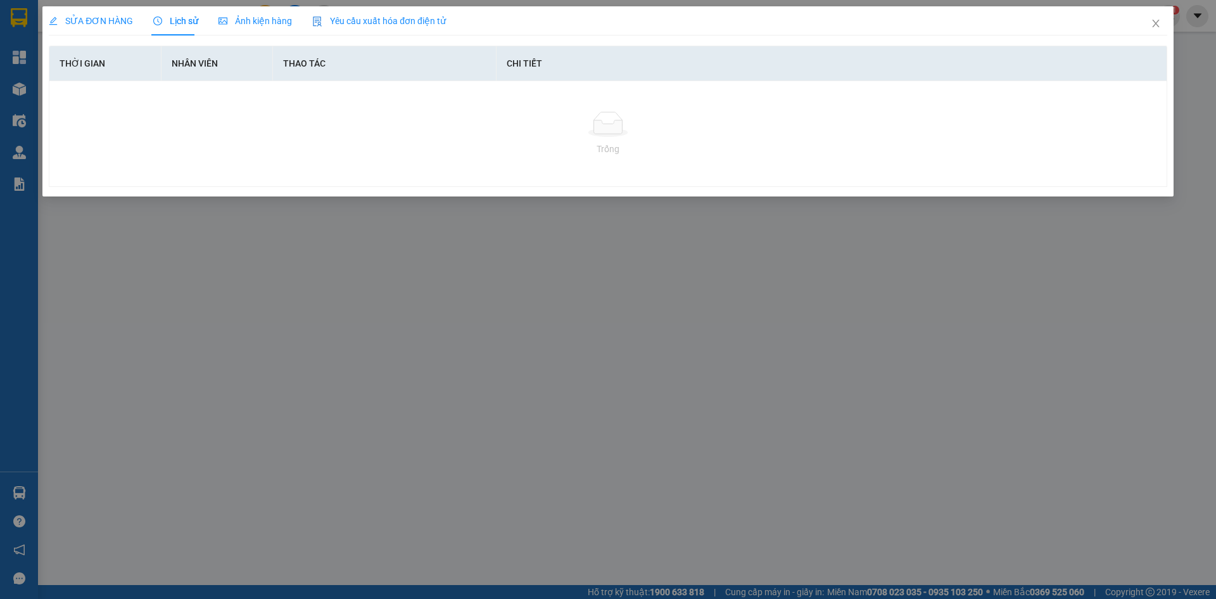
click at [109, 22] on span "SỬA ĐƠN HÀNG" at bounding box center [91, 21] width 84 height 10
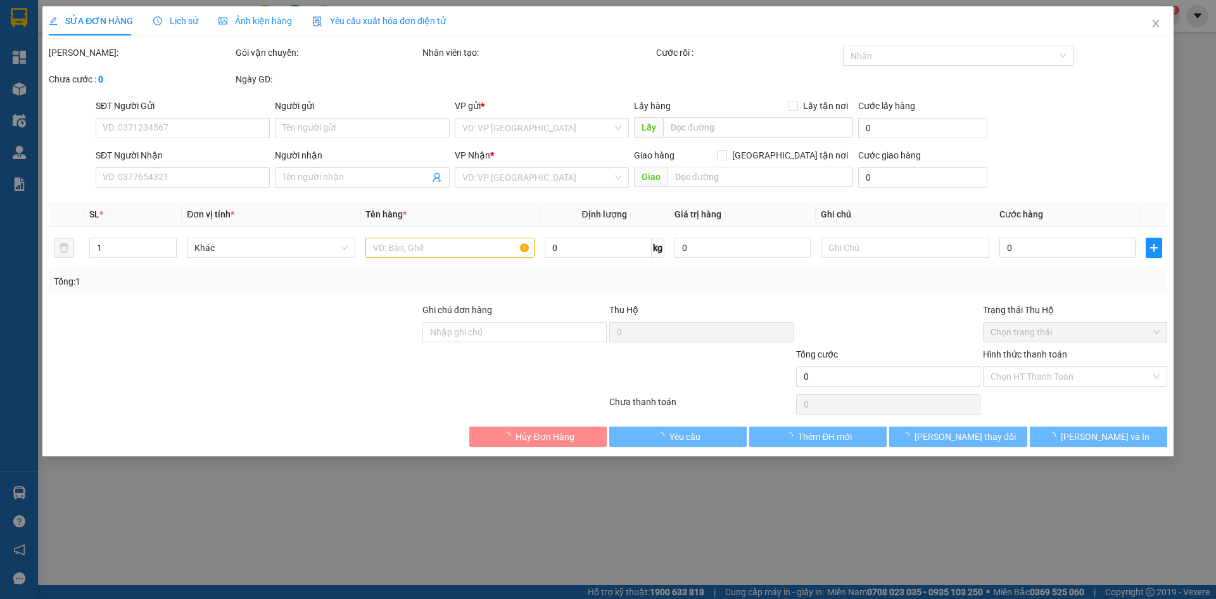
type input "0913837692"
type input "Huy"
type input "40.000"
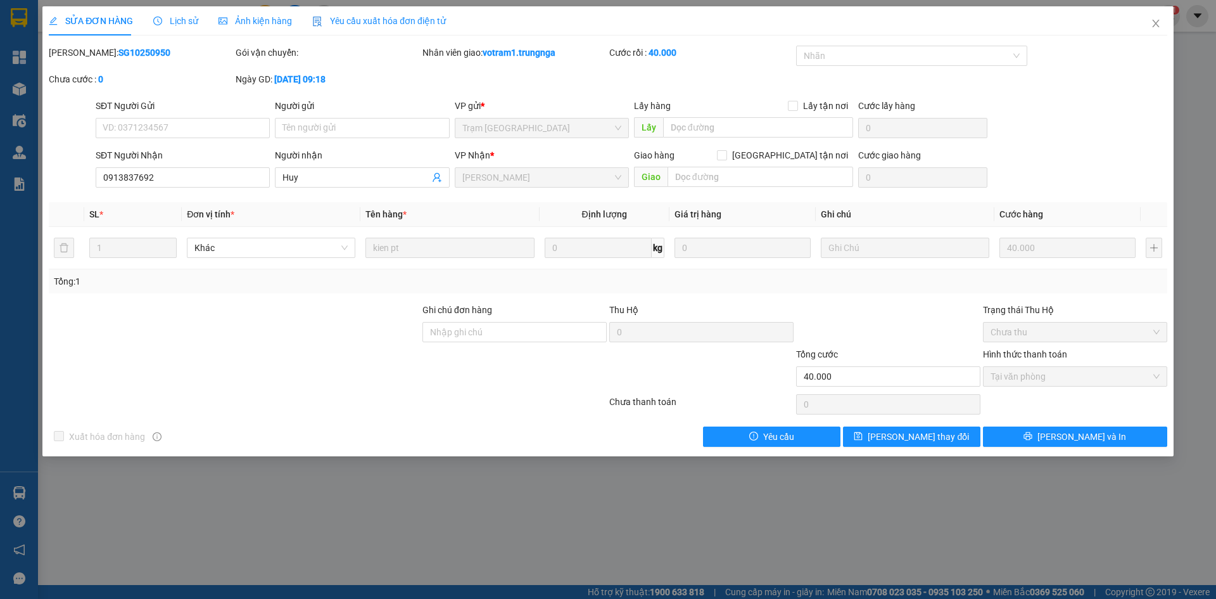
click at [183, 18] on span "Lịch sử" at bounding box center [175, 21] width 45 height 10
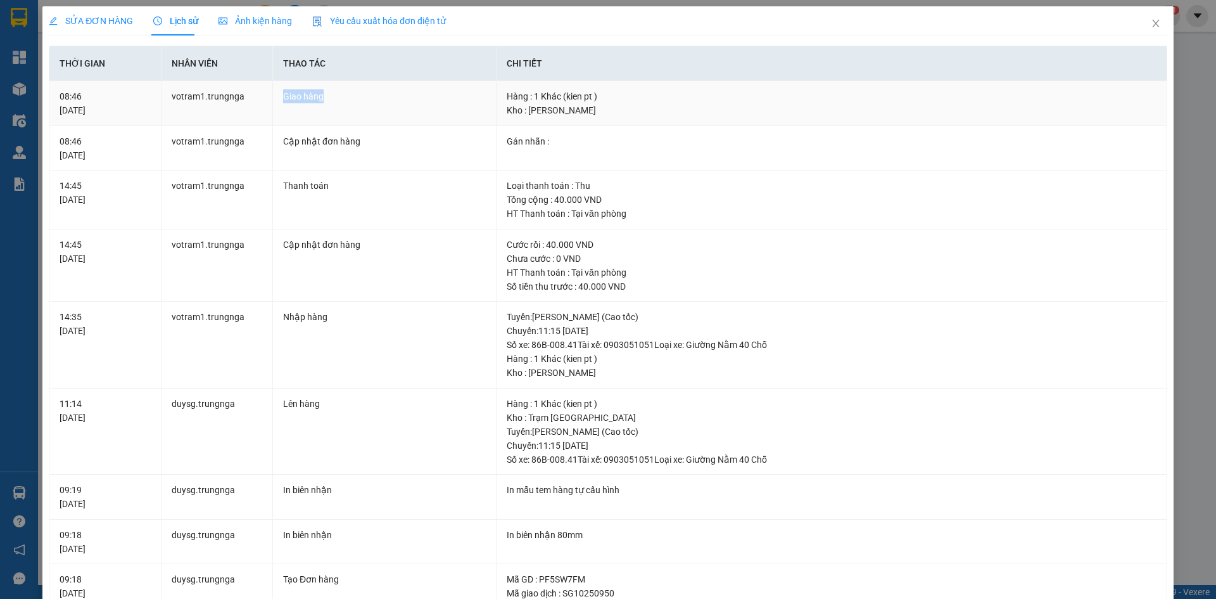
drag, startPoint x: 334, startPoint y: 96, endPoint x: 276, endPoint y: 97, distance: 58.9
click at [276, 96] on td "Giao hàng" at bounding box center [385, 103] width 224 height 45
click at [339, 101] on div "Giao hàng" at bounding box center [384, 96] width 203 height 14
click at [1152, 22] on icon "close" at bounding box center [1156, 23] width 10 height 10
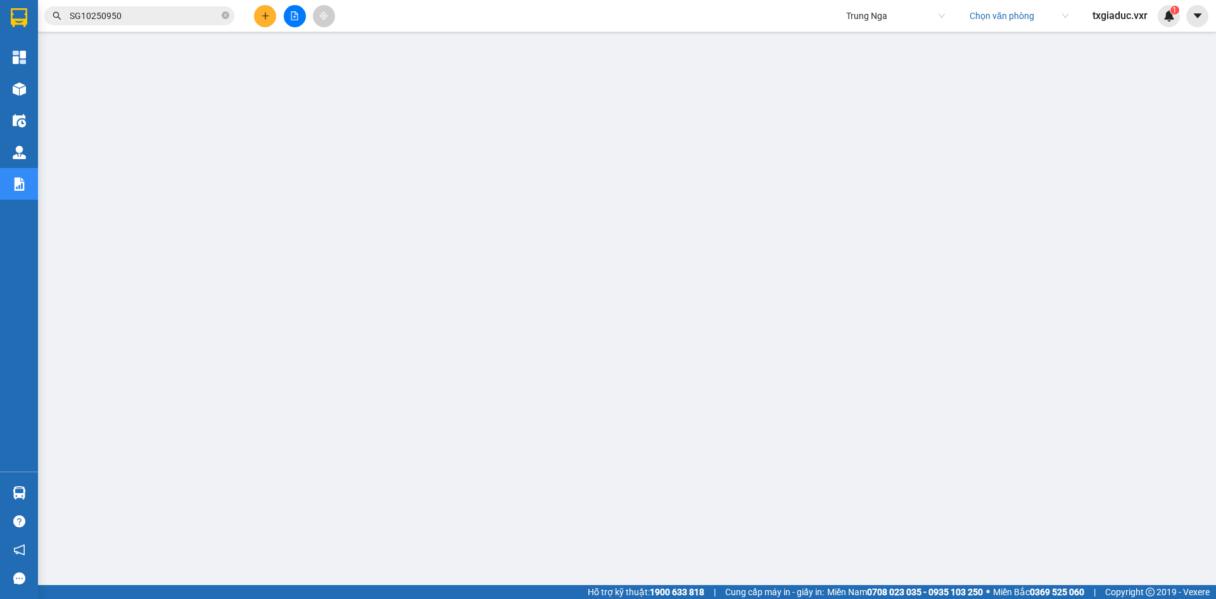
click at [153, 14] on input "SG10250950" at bounding box center [144, 16] width 149 height 14
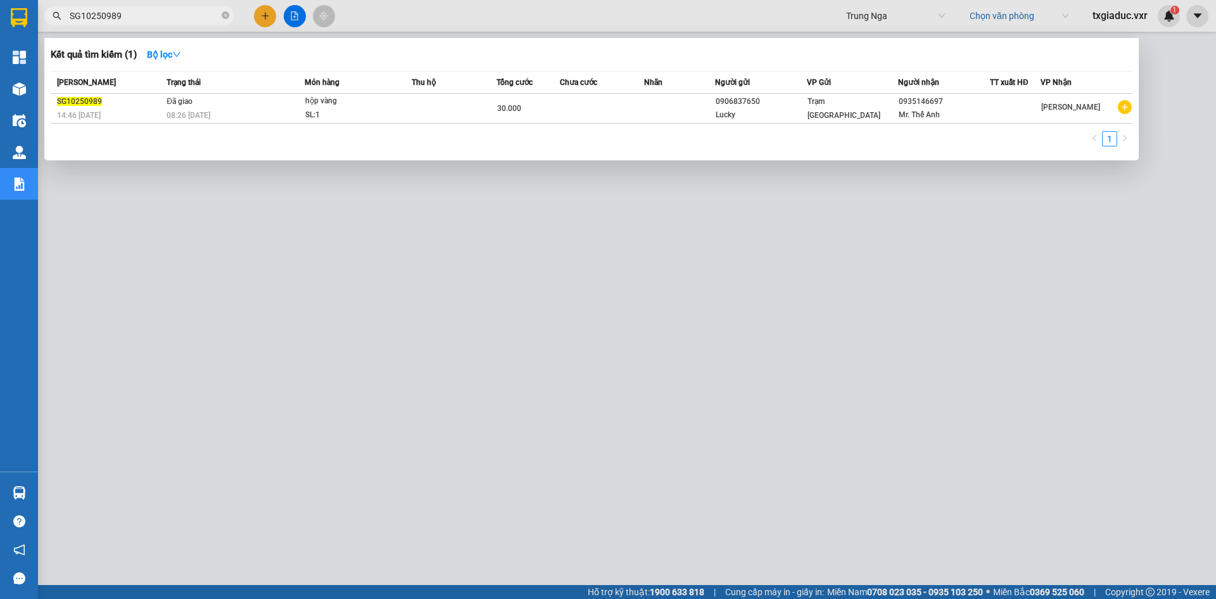
click at [145, 16] on input "SG10250989" at bounding box center [144, 16] width 149 height 14
click at [103, 15] on input "SG10250009" at bounding box center [144, 16] width 149 height 14
drag, startPoint x: 108, startPoint y: 16, endPoint x: 130, endPoint y: 16, distance: 22.2
click at [129, 16] on input "SG10251009" at bounding box center [144, 16] width 149 height 14
click at [1063, 303] on div at bounding box center [608, 299] width 1216 height 599
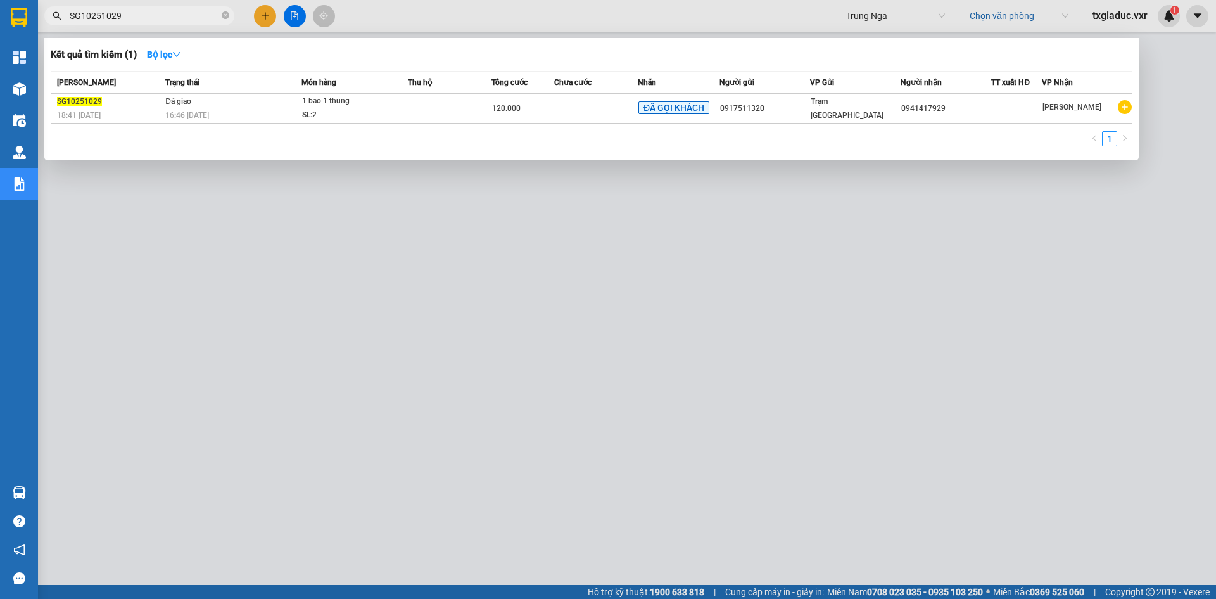
click at [160, 22] on input "SG10251029" at bounding box center [144, 16] width 149 height 14
paste input "0947"
click at [537, 315] on div at bounding box center [608, 299] width 1216 height 599
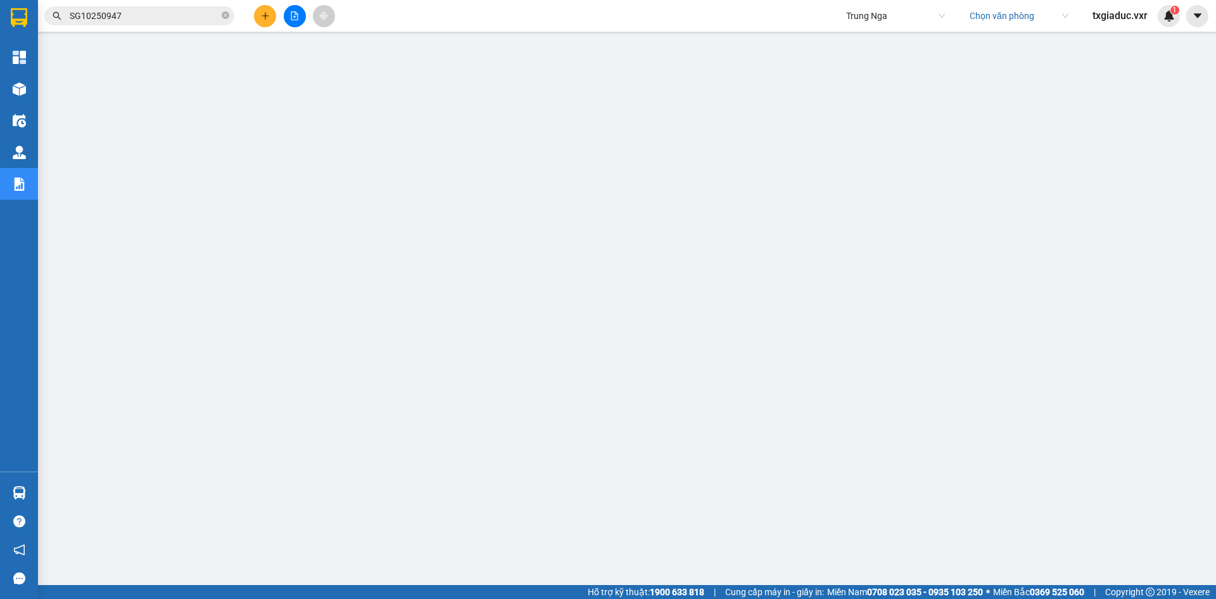
click at [143, 20] on input "SG10250947" at bounding box center [144, 16] width 149 height 14
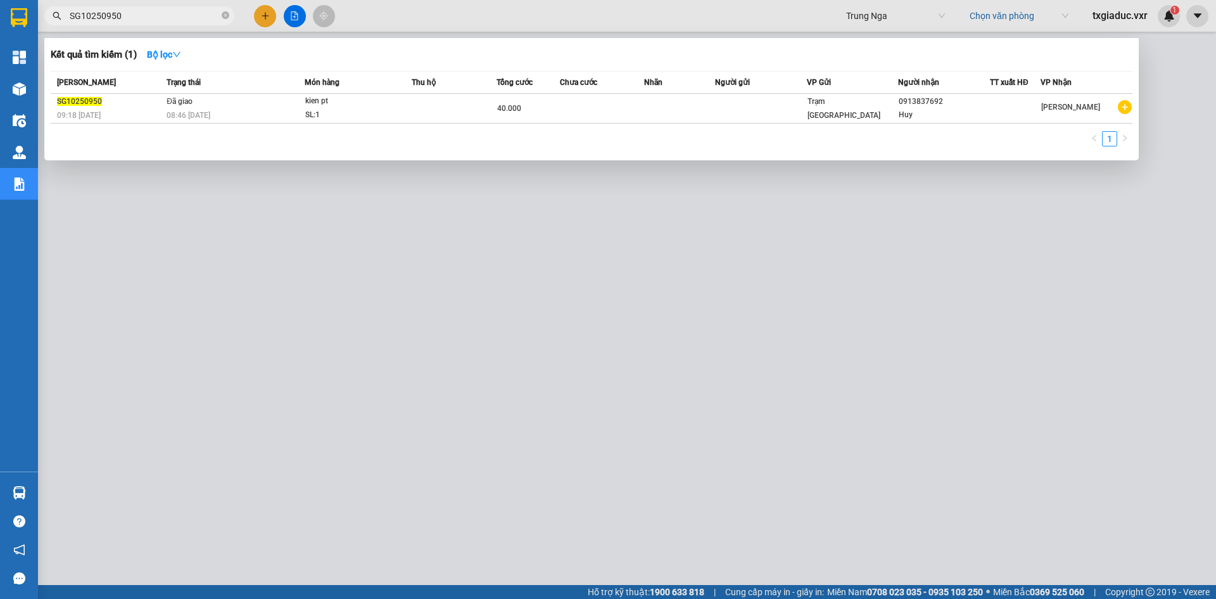
type input "SG10250950"
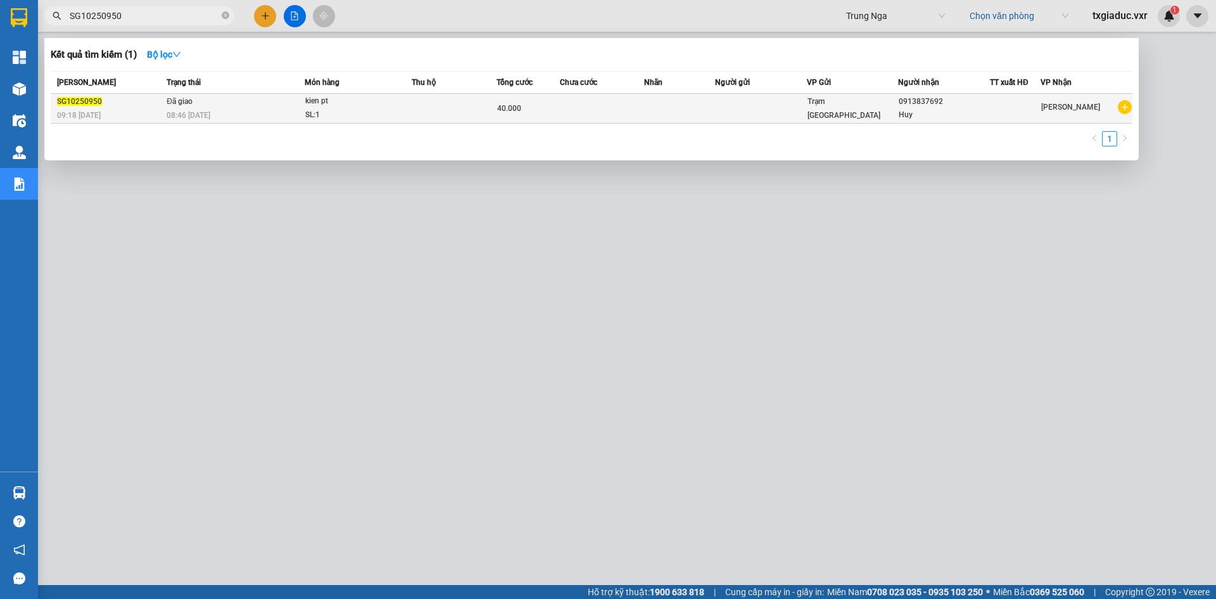
click at [216, 108] on div "08:46 - 11/10" at bounding box center [235, 115] width 137 height 14
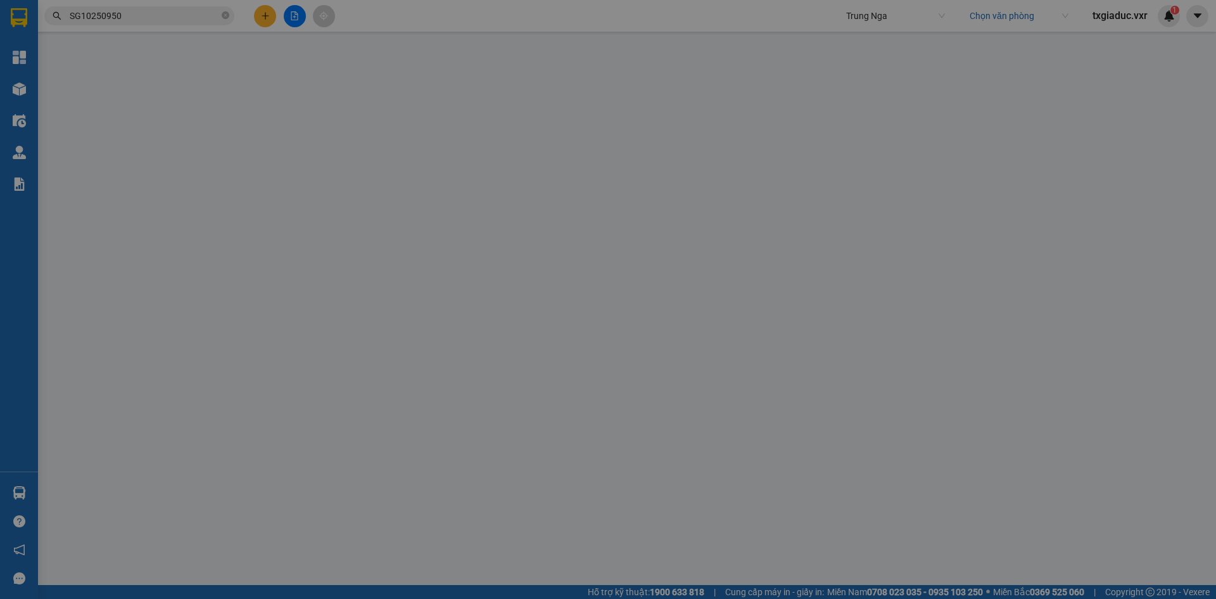
type input "0913837692"
type input "Huy"
type input "40.000"
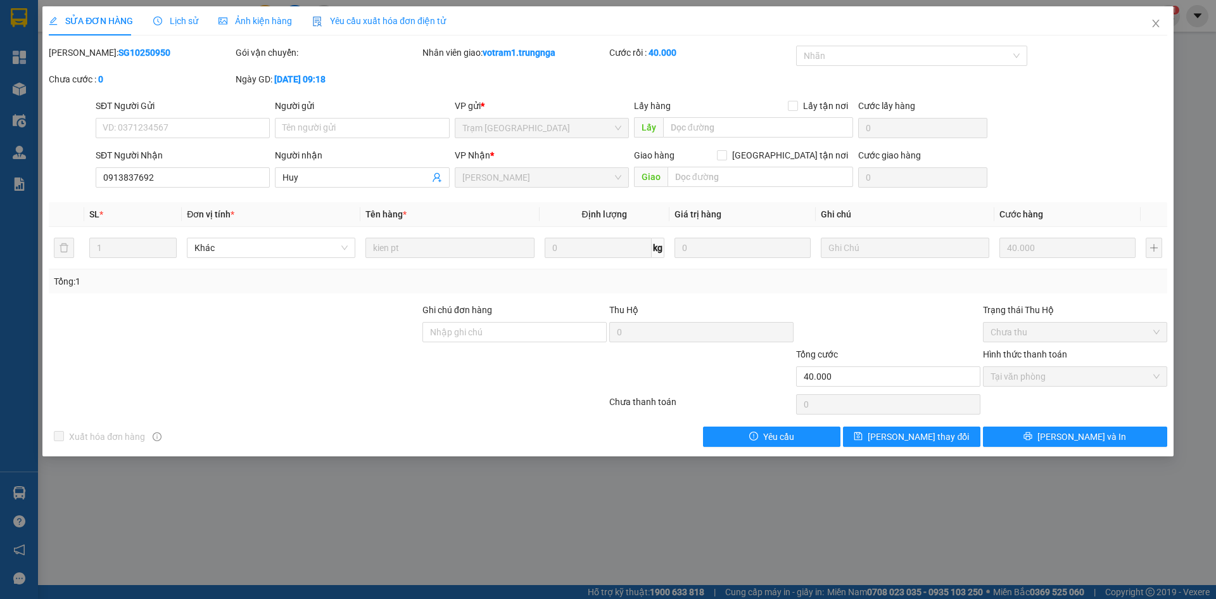
click at [175, 20] on span "Lịch sử" at bounding box center [175, 21] width 45 height 10
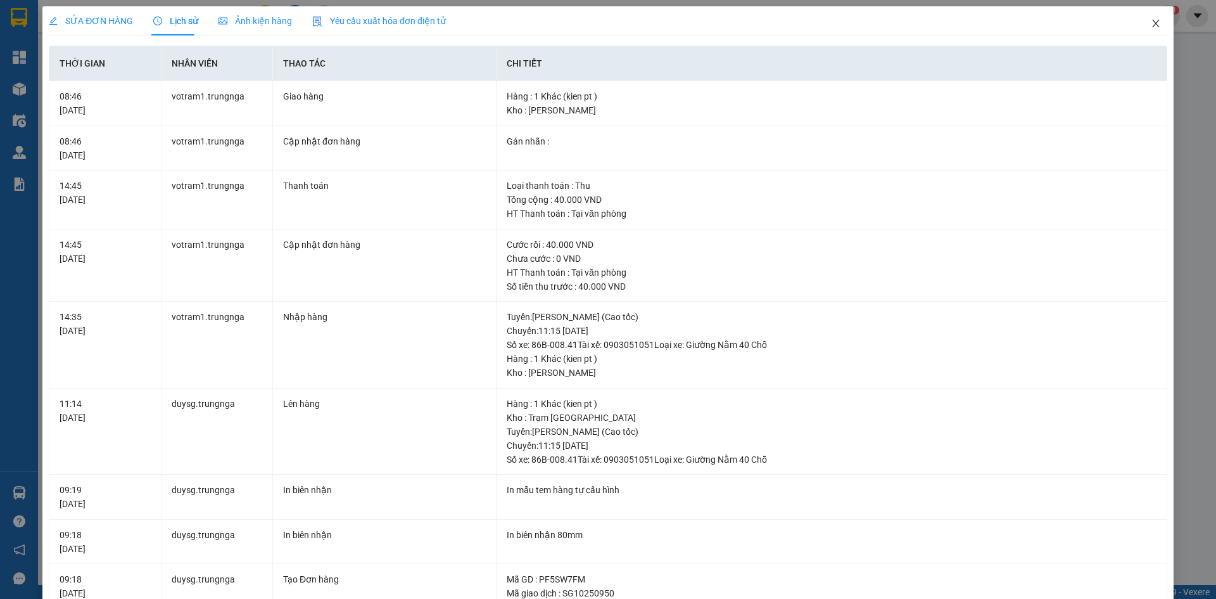
click at [1153, 25] on icon "close" at bounding box center [1156, 23] width 10 height 10
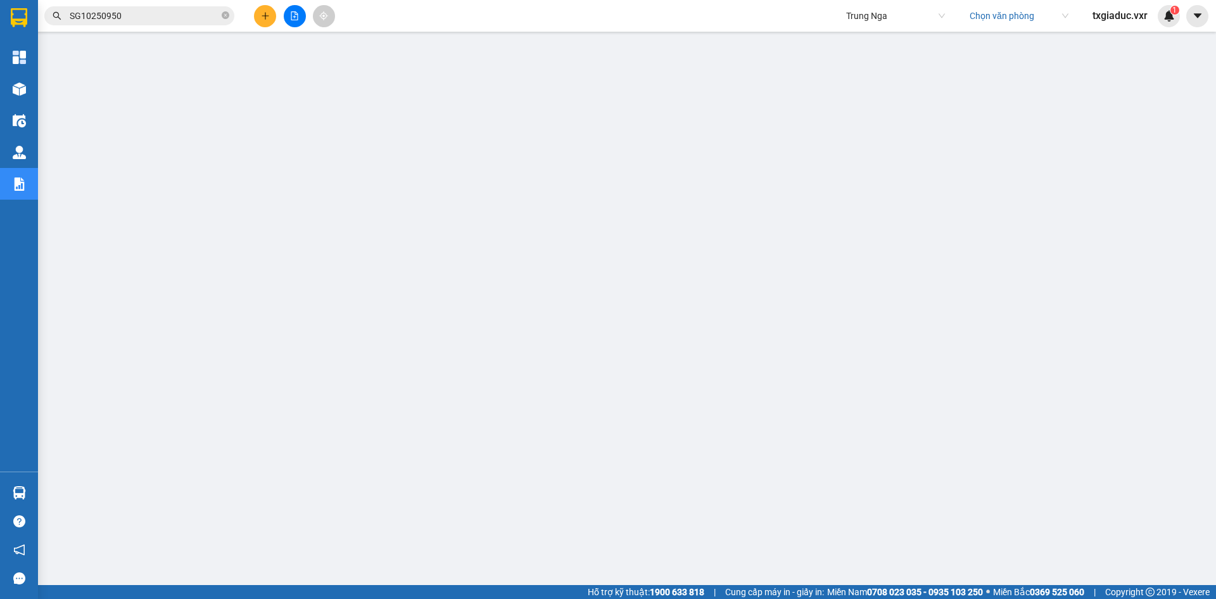
scroll to position [30, 0]
click at [186, 19] on input "text" at bounding box center [144, 16] width 149 height 14
paste input "SG10250951"
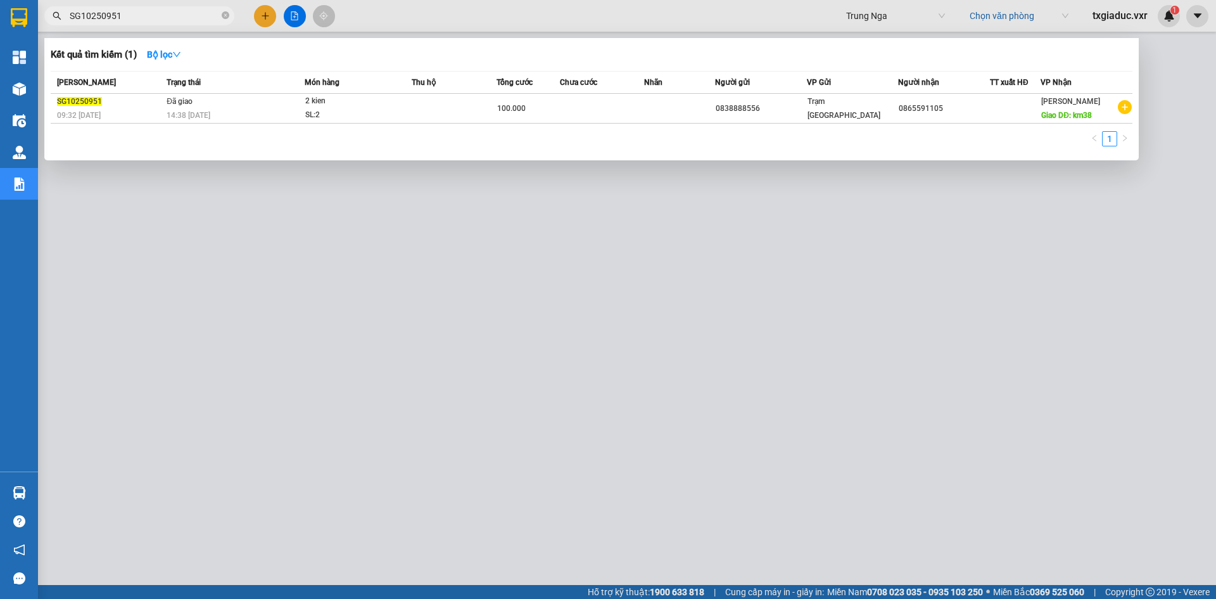
click at [139, 16] on input "SG10250951" at bounding box center [144, 16] width 149 height 14
paste input "49"
type input "SG10250949"
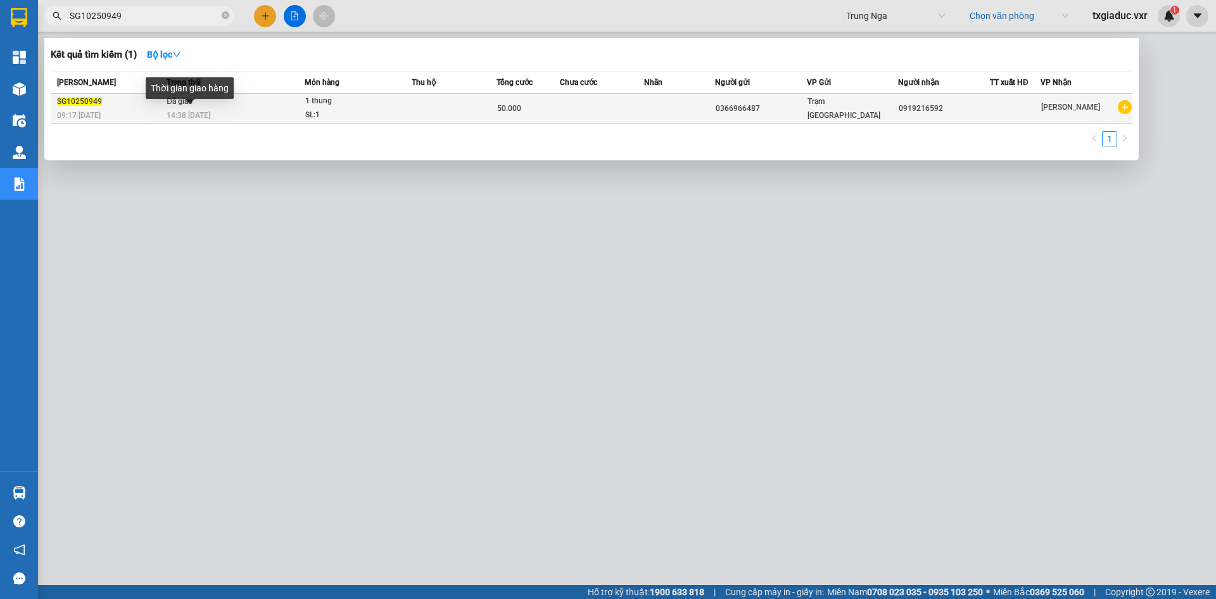
click at [196, 112] on span "14:38 - 10/10" at bounding box center [189, 115] width 44 height 9
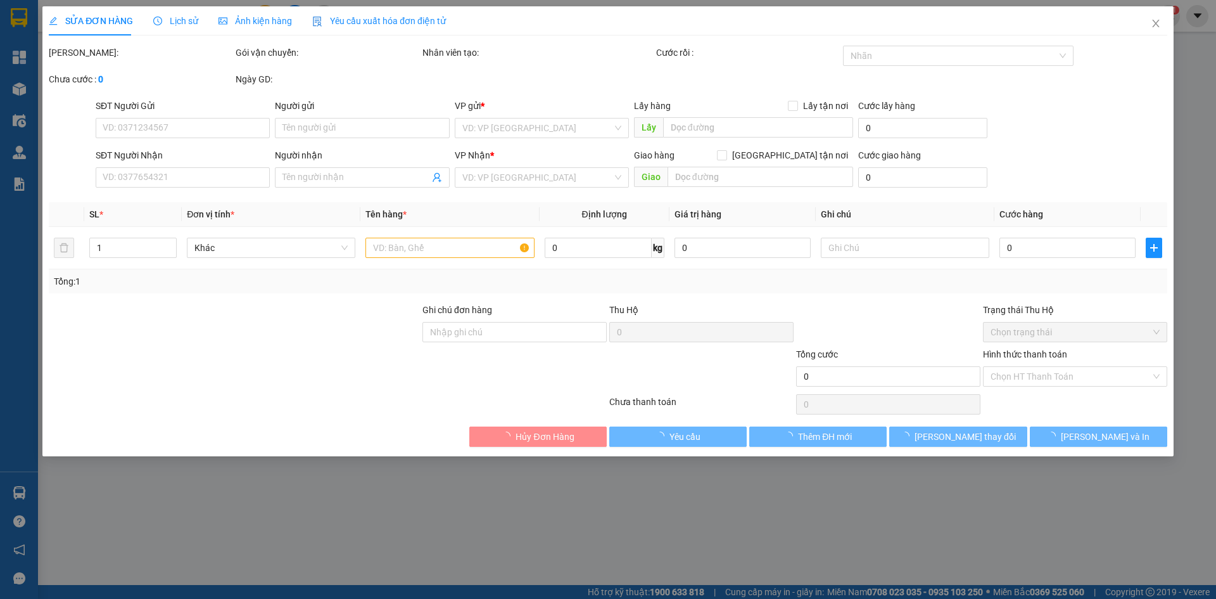
type input "0366966487"
type input "0919216592"
type input "50.000"
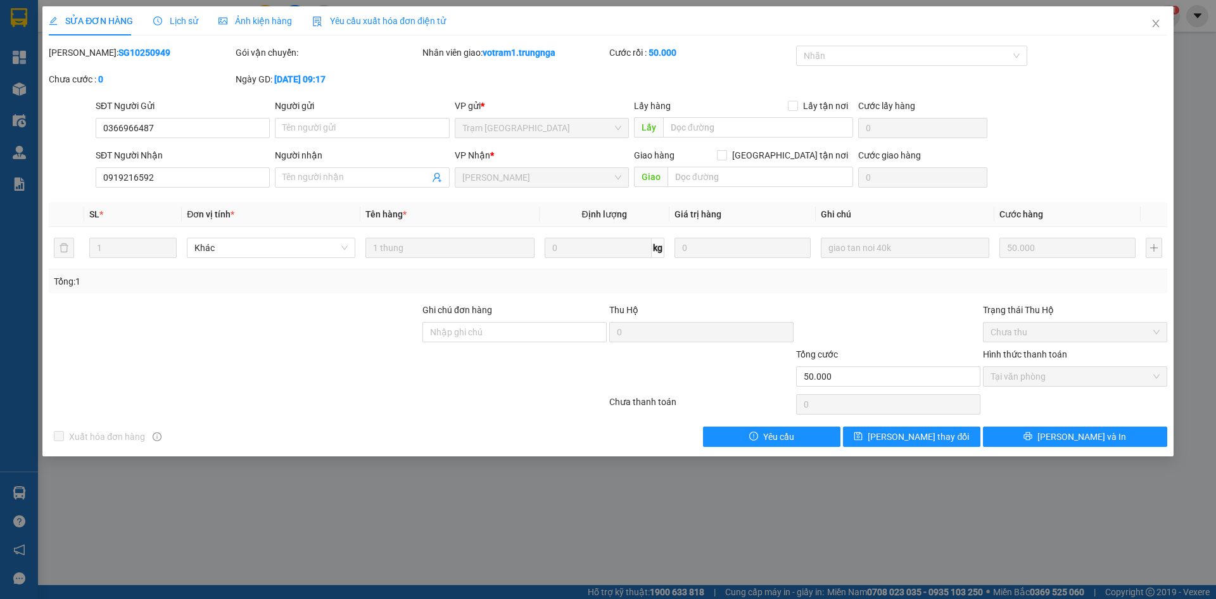
click at [177, 22] on span "Lịch sử" at bounding box center [175, 21] width 45 height 10
